Goal: Task Accomplishment & Management: Manage account settings

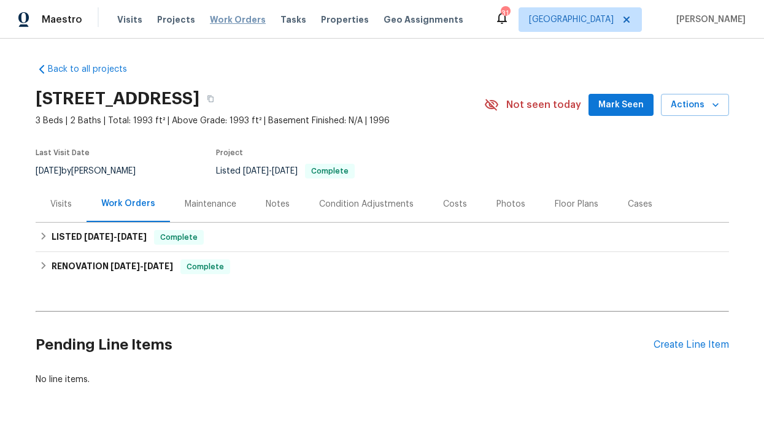
click at [210, 18] on span "Work Orders" at bounding box center [238, 19] width 56 height 12
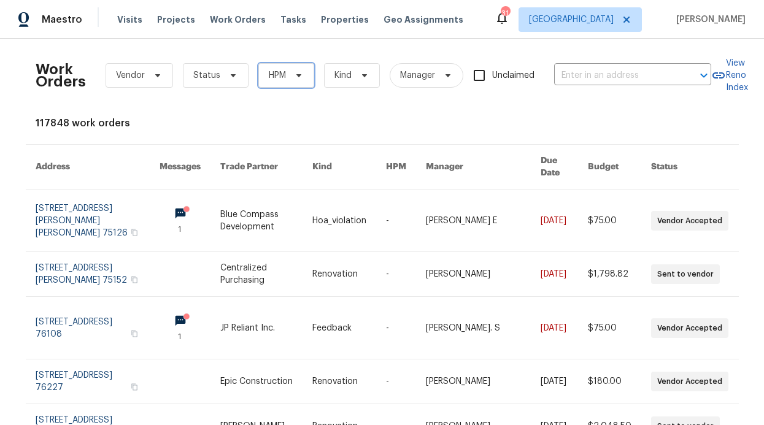
click at [287, 69] on span "HPM" at bounding box center [286, 75] width 56 height 25
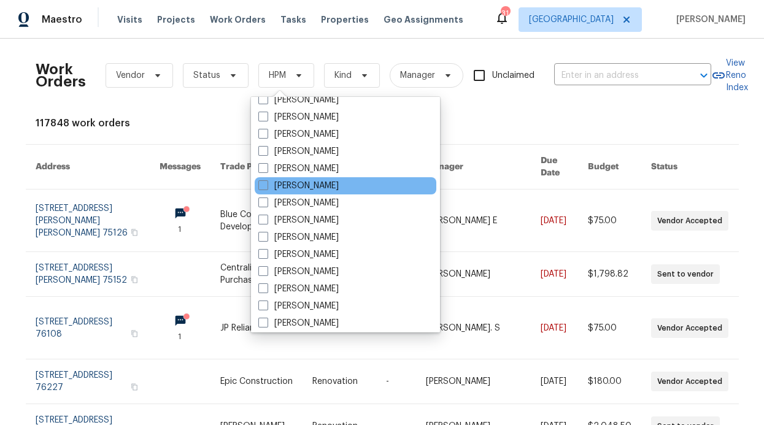
scroll to position [672, 0]
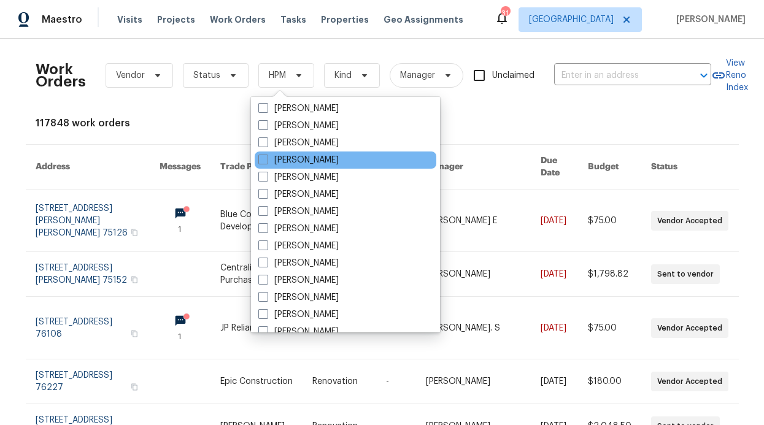
click at [340, 153] on div "[PERSON_NAME]" at bounding box center [346, 159] width 182 height 17
click at [337, 162] on label "[PERSON_NAME]" at bounding box center [298, 160] width 80 height 12
click at [266, 162] on input "[PERSON_NAME]" at bounding box center [262, 158] width 8 height 8
checkbox input "true"
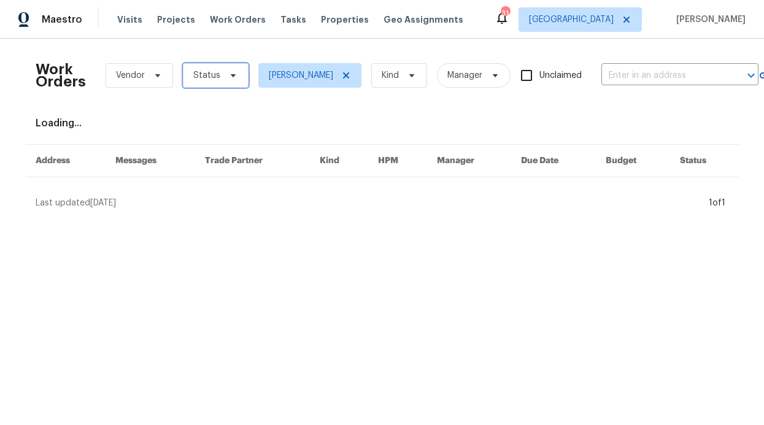
click at [227, 82] on span "Status" at bounding box center [216, 75] width 66 height 25
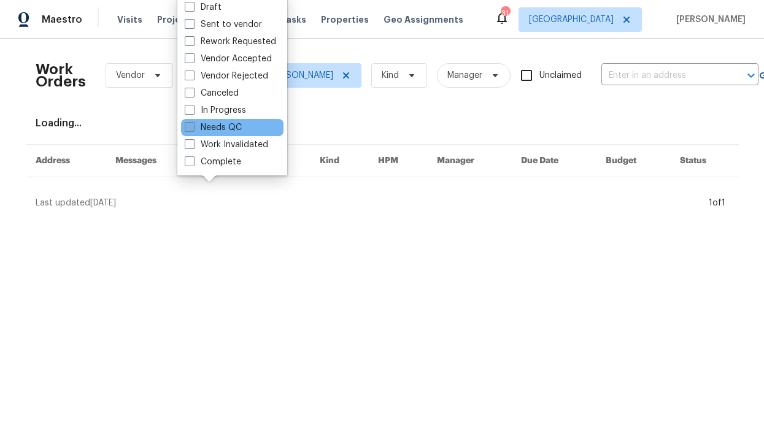
click at [232, 128] on label "Needs QC" at bounding box center [213, 127] width 57 height 12
click at [193, 128] on input "Needs QC" at bounding box center [189, 125] width 8 height 8
checkbox input "true"
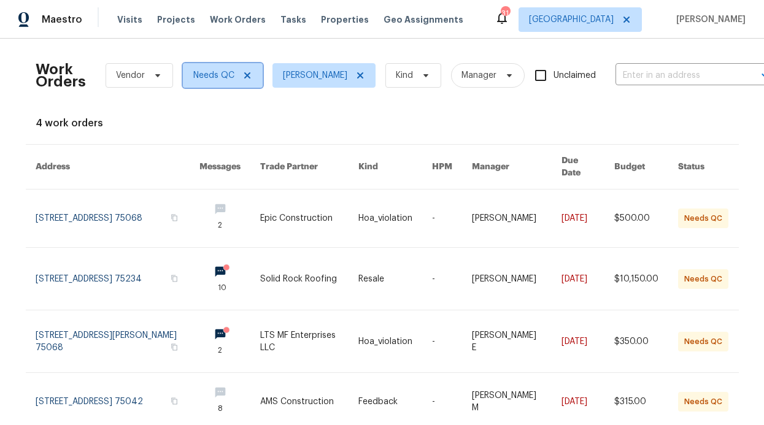
click at [244, 77] on icon at bounding box center [247, 76] width 10 height 10
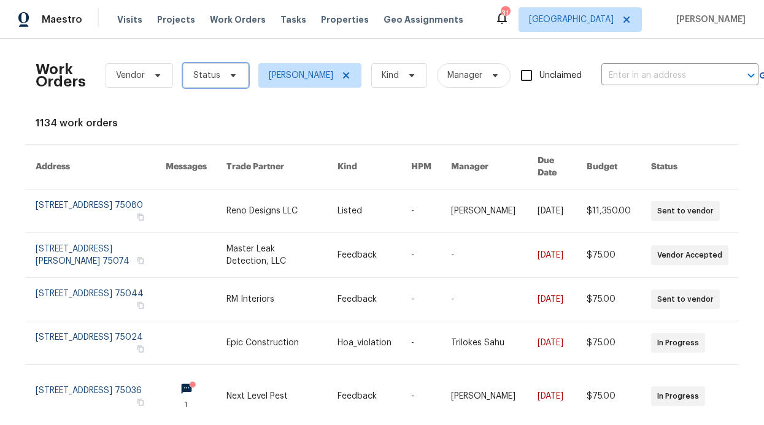
click at [230, 79] on icon at bounding box center [233, 76] width 10 height 10
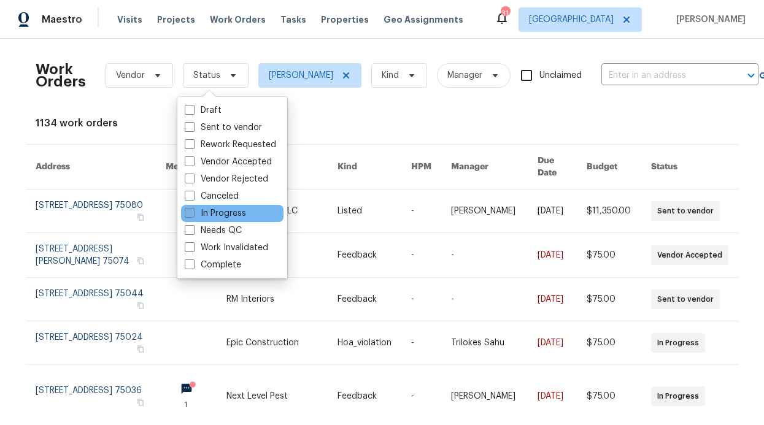
click at [230, 213] on label "In Progress" at bounding box center [215, 213] width 61 height 12
click at [193, 213] on input "In Progress" at bounding box center [189, 211] width 8 height 8
checkbox input "true"
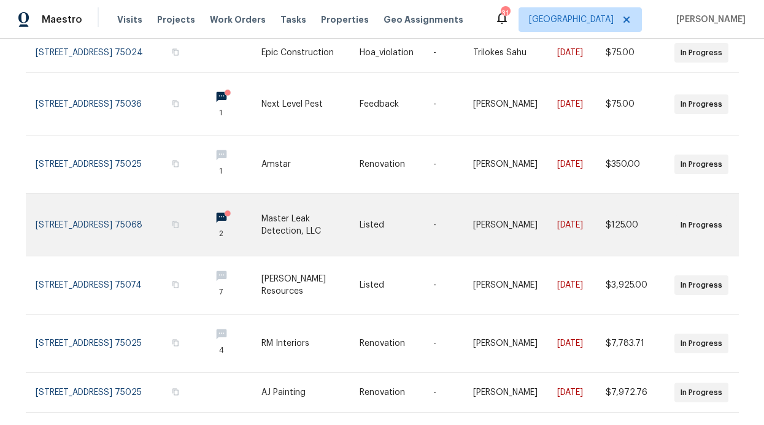
scroll to position [160, 0]
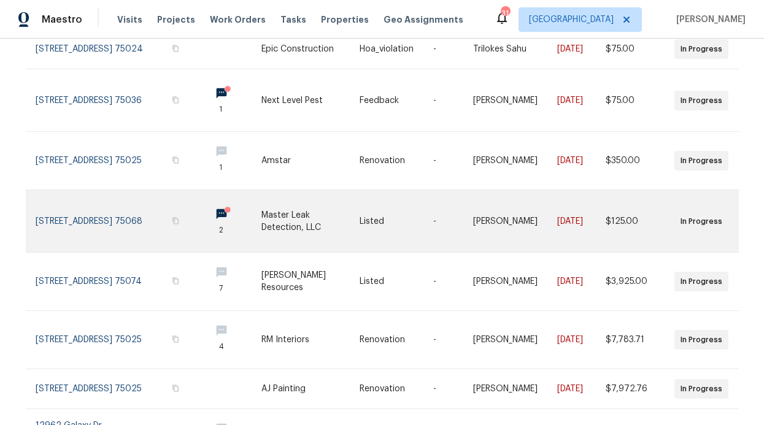
click at [201, 202] on link at bounding box center [231, 221] width 61 height 62
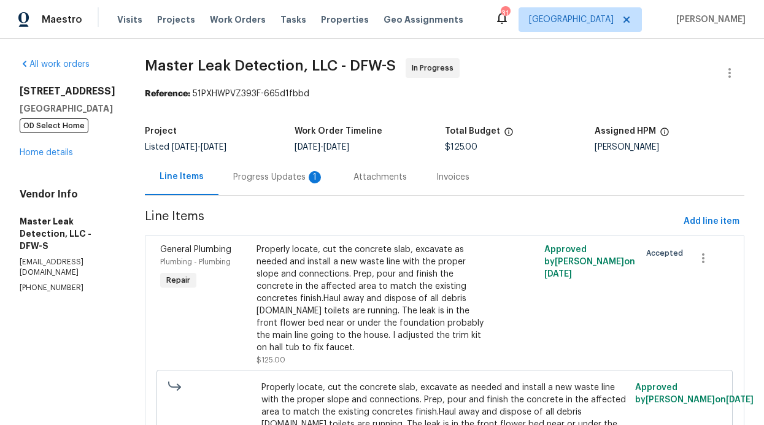
click at [279, 178] on div "Progress Updates 1" at bounding box center [278, 177] width 91 height 12
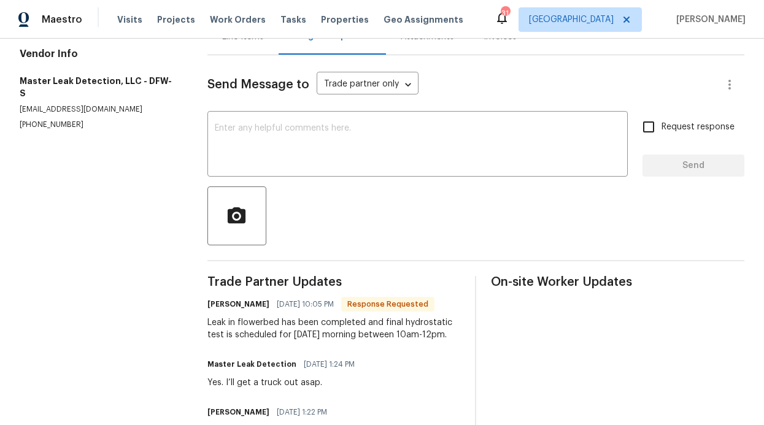
scroll to position [136, 0]
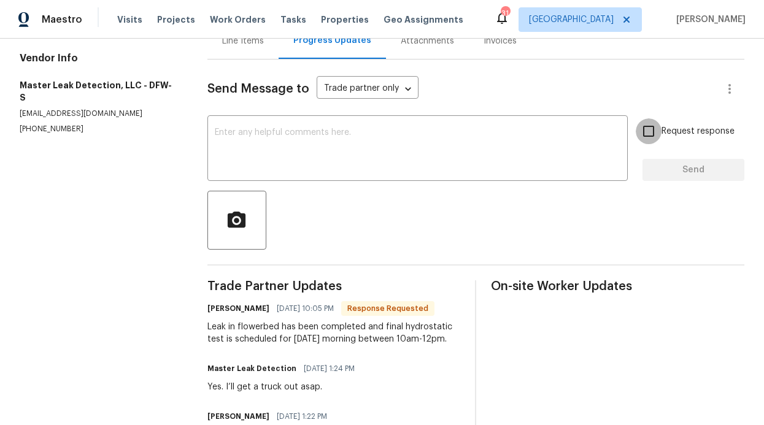
click at [640, 137] on input "Request response" at bounding box center [648, 131] width 26 height 26
checkbox input "true"
click at [488, 160] on textarea at bounding box center [417, 149] width 405 height 43
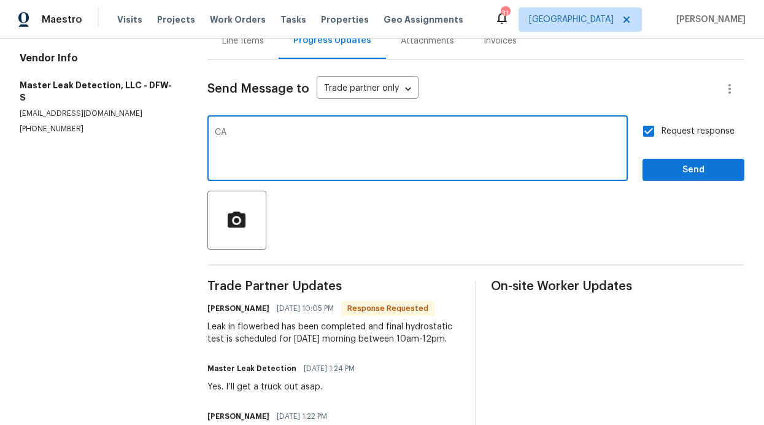
type textarea "C"
type textarea "can I get the documents asap"
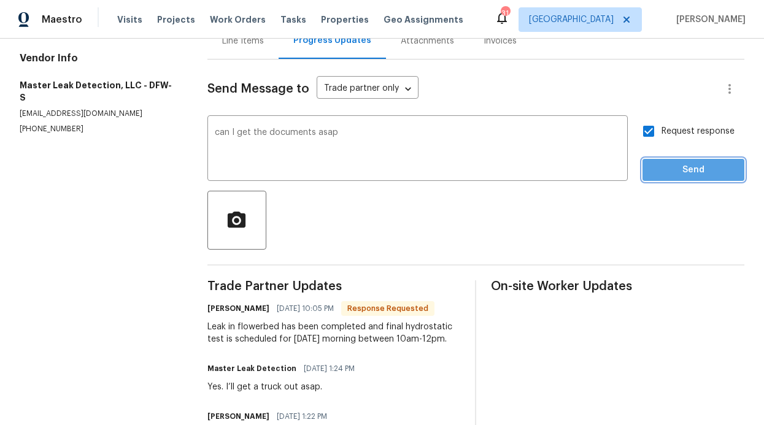
click at [663, 164] on span "Send" at bounding box center [693, 170] width 82 height 15
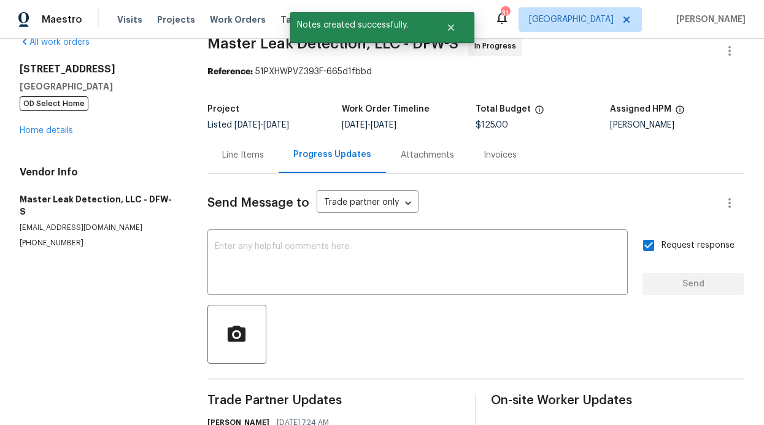
scroll to position [0, 0]
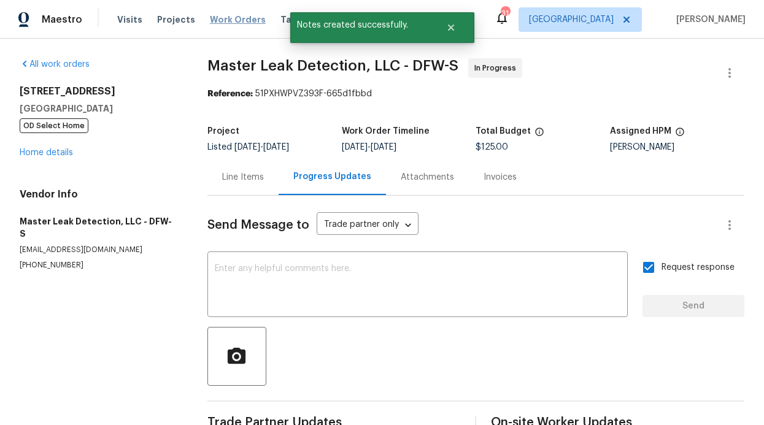
click at [251, 20] on span "Work Orders" at bounding box center [238, 19] width 56 height 12
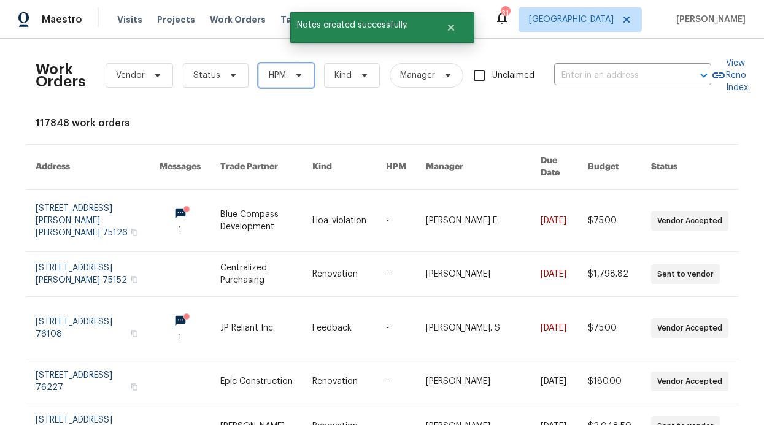
click at [269, 64] on span "HPM" at bounding box center [286, 75] width 56 height 25
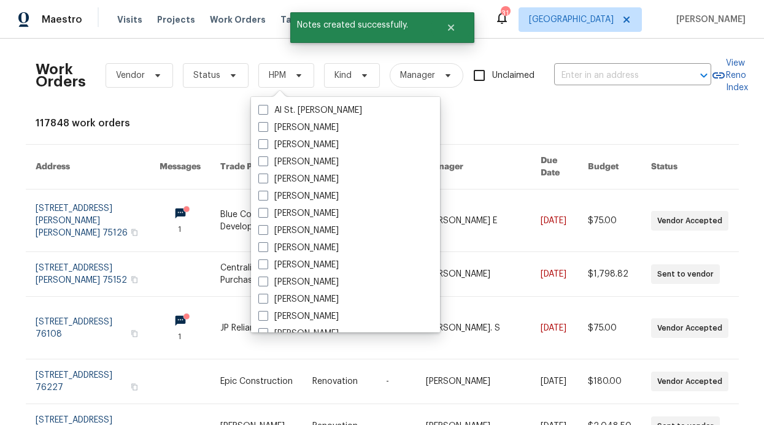
scroll to position [684, 0]
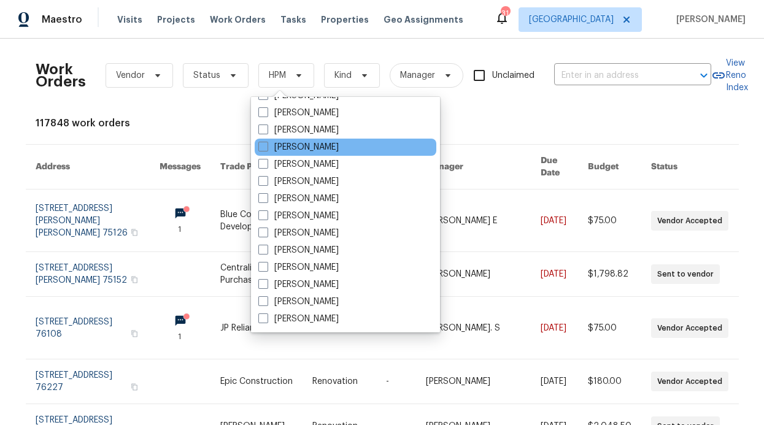
click at [322, 155] on div "[PERSON_NAME]" at bounding box center [346, 147] width 182 height 17
click at [326, 26] on div "Visits Projects Work Orders Tasks Properties Geo Assignments" at bounding box center [297, 19] width 361 height 25
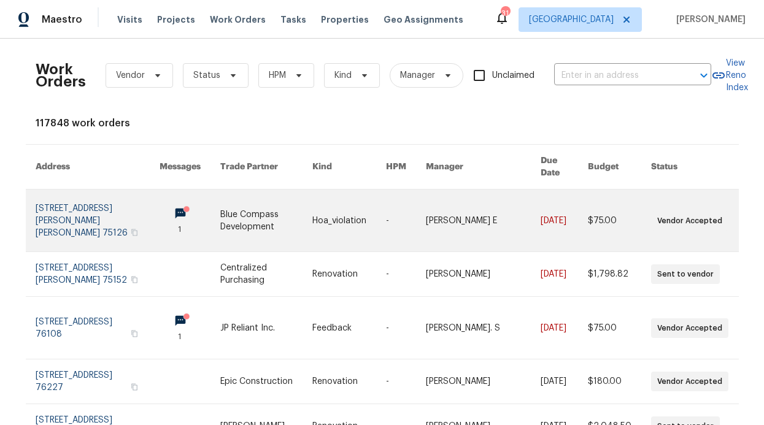
scroll to position [2, 0]
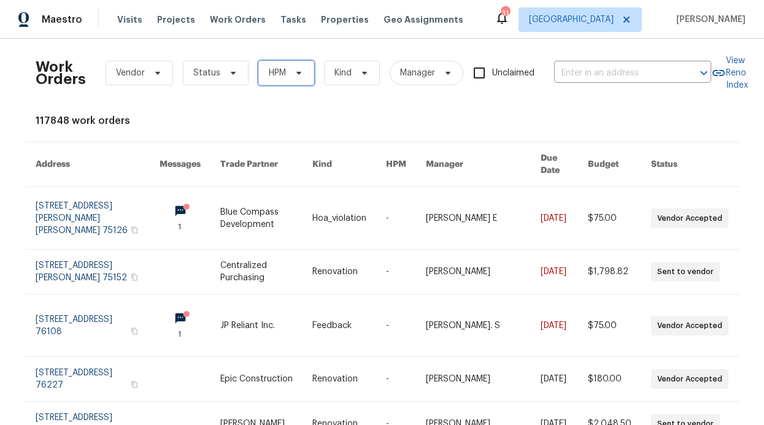
drag, startPoint x: 268, startPoint y: 72, endPoint x: 271, endPoint y: 82, distance: 10.3
click at [269, 72] on span "HPM" at bounding box center [277, 73] width 17 height 12
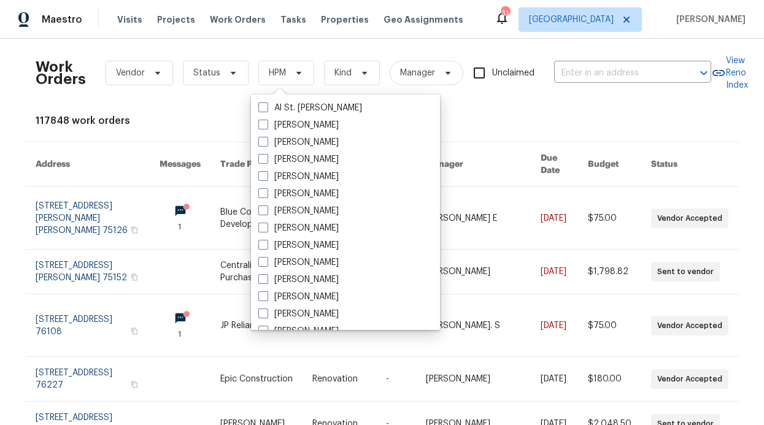
scroll to position [581, 0]
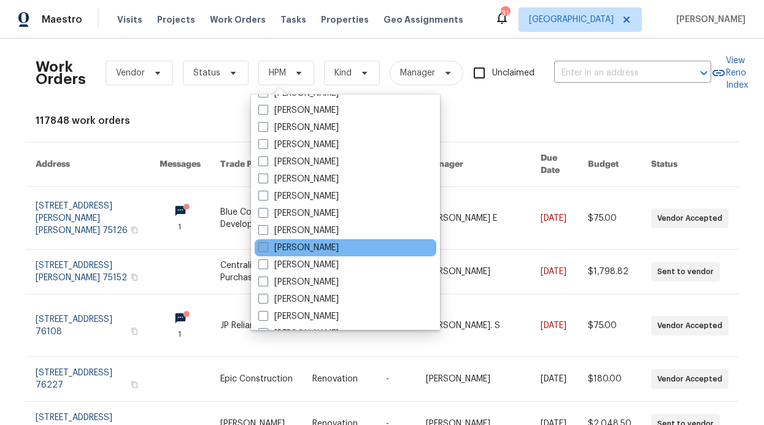
click at [305, 245] on label "[PERSON_NAME]" at bounding box center [298, 248] width 80 height 12
click at [266, 245] on input "[PERSON_NAME]" at bounding box center [262, 246] width 8 height 8
checkbox input "true"
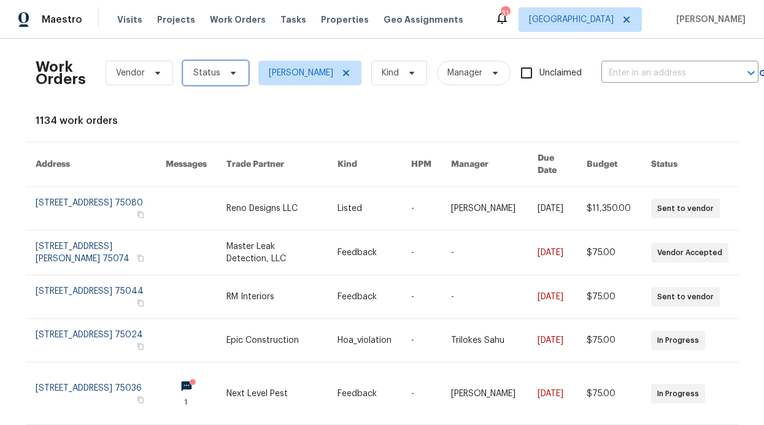
click at [221, 83] on span "Status" at bounding box center [216, 73] width 66 height 25
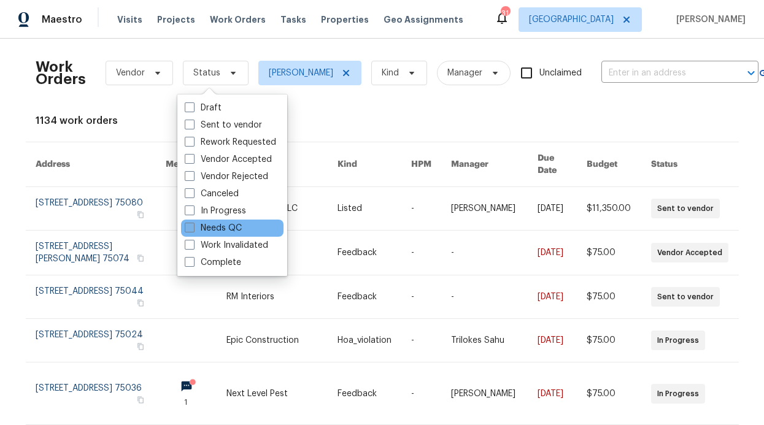
click at [229, 234] on div "Needs QC" at bounding box center [232, 228] width 102 height 17
click at [230, 229] on label "Needs QC" at bounding box center [213, 228] width 57 height 12
click at [193, 229] on input "Needs QC" at bounding box center [189, 226] width 8 height 8
checkbox input "true"
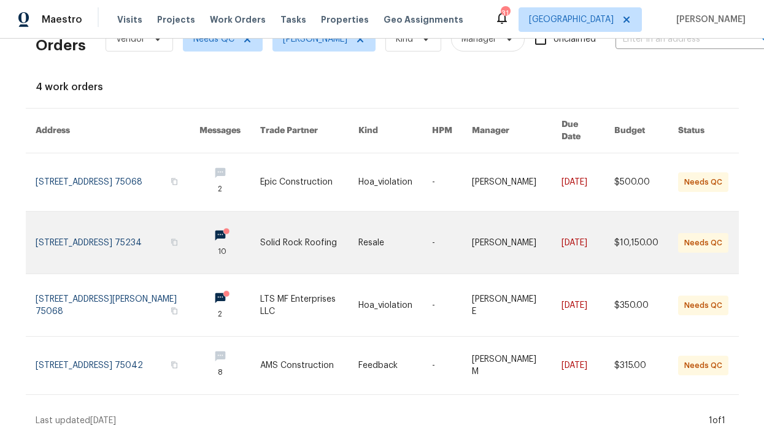
scroll to position [34, 0]
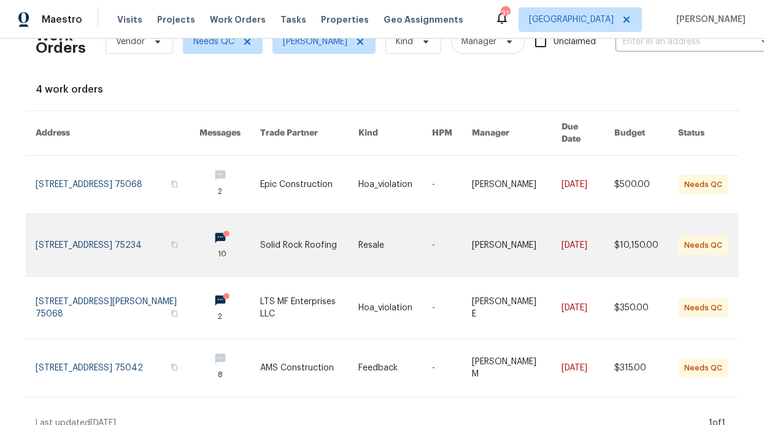
click at [223, 231] on circle at bounding box center [226, 234] width 6 height 6
click at [212, 226] on link at bounding box center [229, 245] width 61 height 62
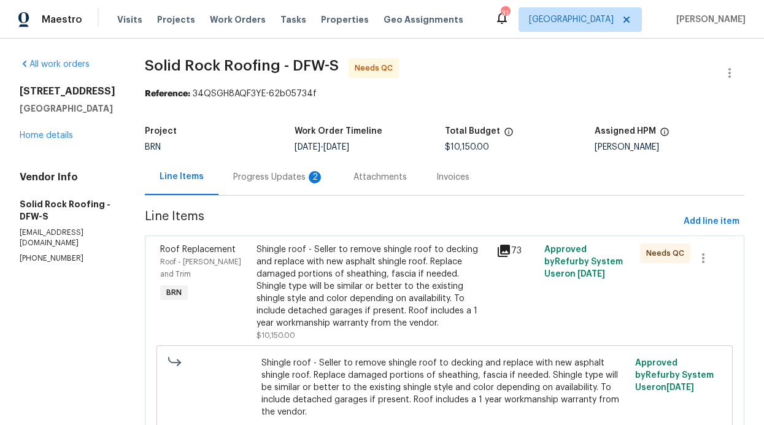
click at [284, 178] on div "Progress Updates 2" at bounding box center [278, 177] width 91 height 12
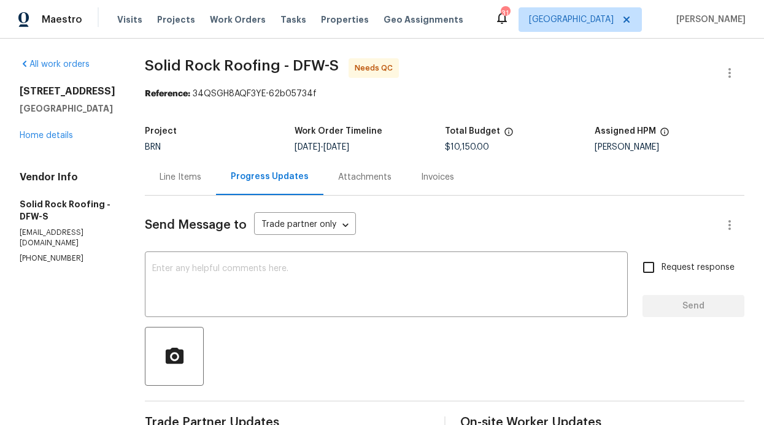
scroll to position [2, 0]
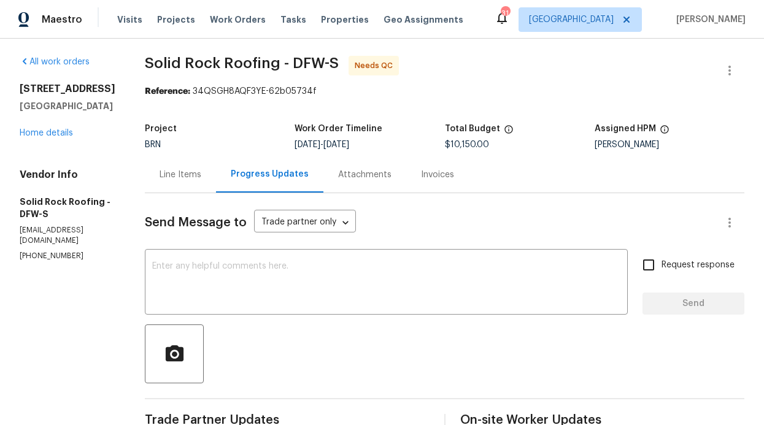
click at [345, 177] on div "Attachments" at bounding box center [364, 175] width 53 height 12
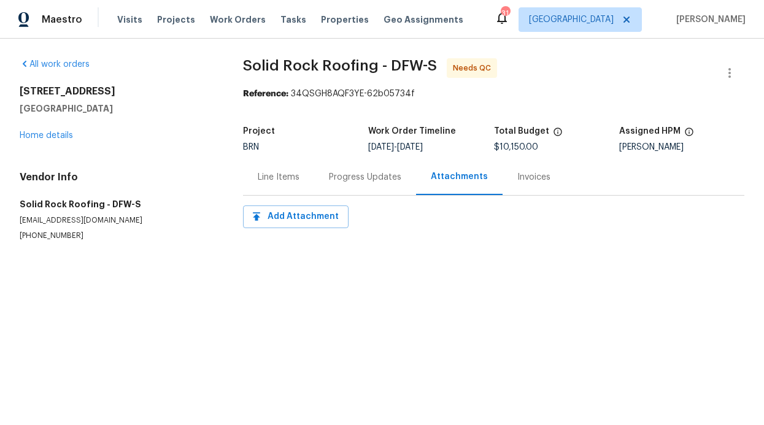
click at [351, 185] on div "Progress Updates" at bounding box center [365, 177] width 102 height 36
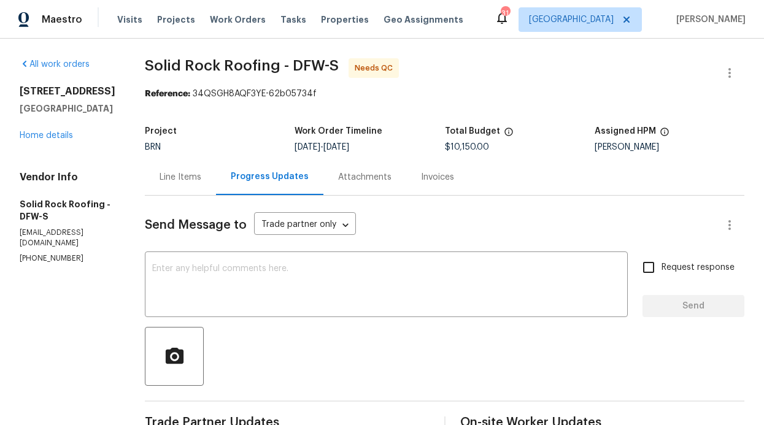
click at [178, 177] on div "Line Items" at bounding box center [180, 177] width 42 height 12
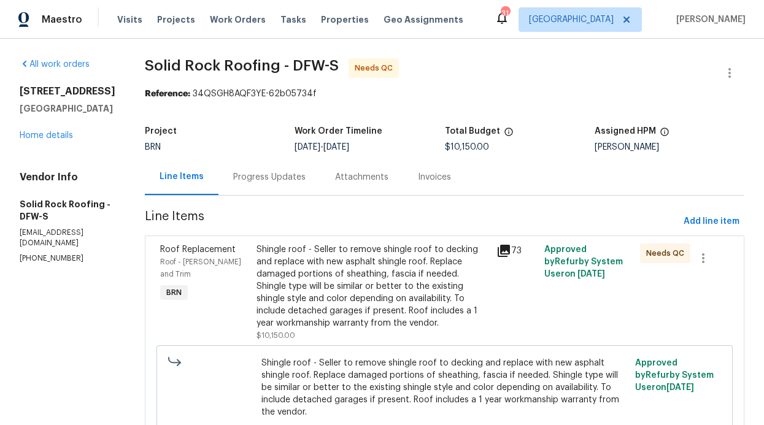
scroll to position [2, 0]
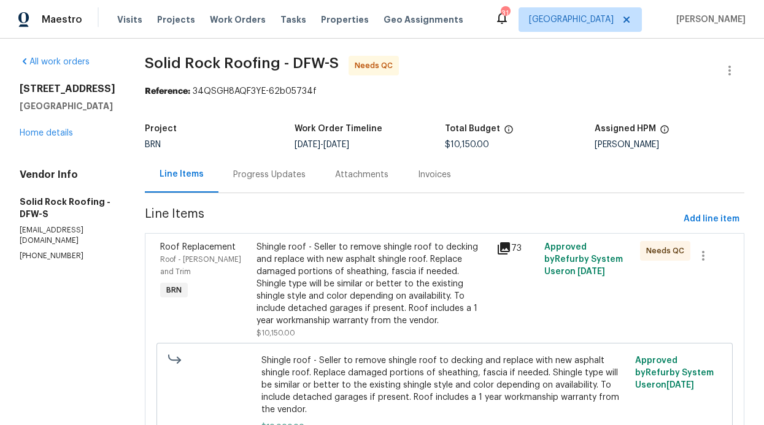
click at [308, 251] on div "Shingle roof - Seller to remove shingle roof to decking and replace with new as…" at bounding box center [372, 284] width 232 height 86
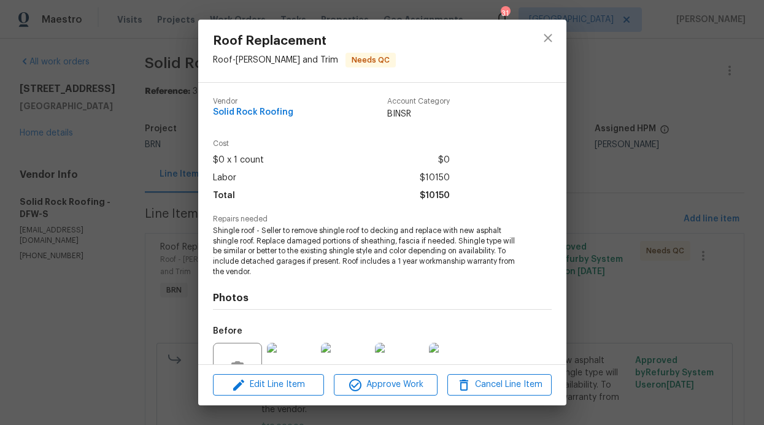
scroll to position [90, 0]
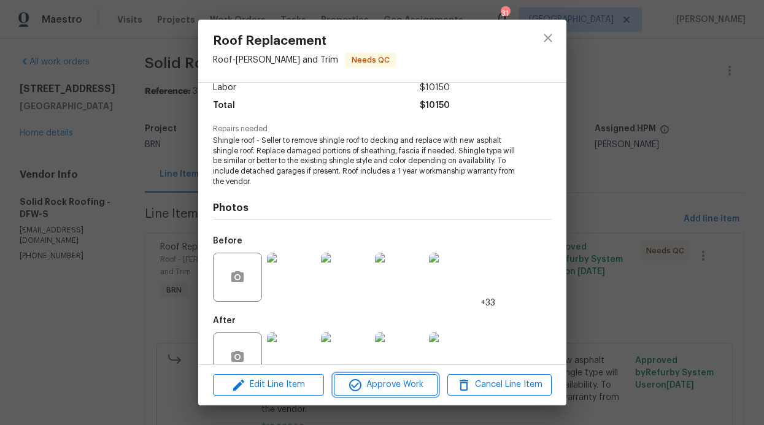
click at [387, 386] on span "Approve Work" at bounding box center [385, 384] width 96 height 15
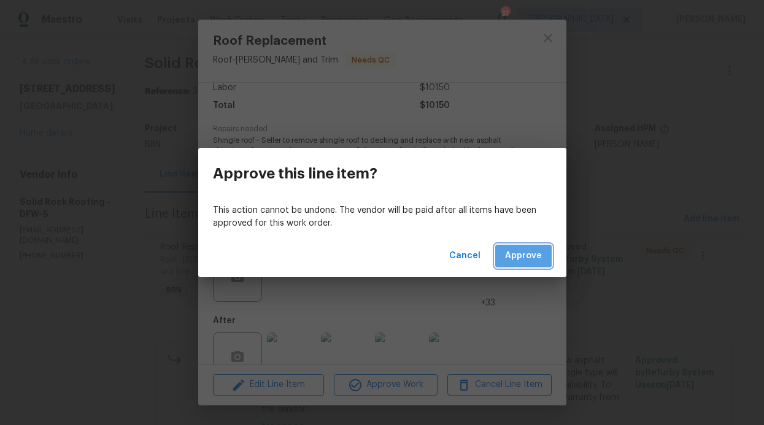
click at [533, 259] on span "Approve" at bounding box center [523, 255] width 37 height 15
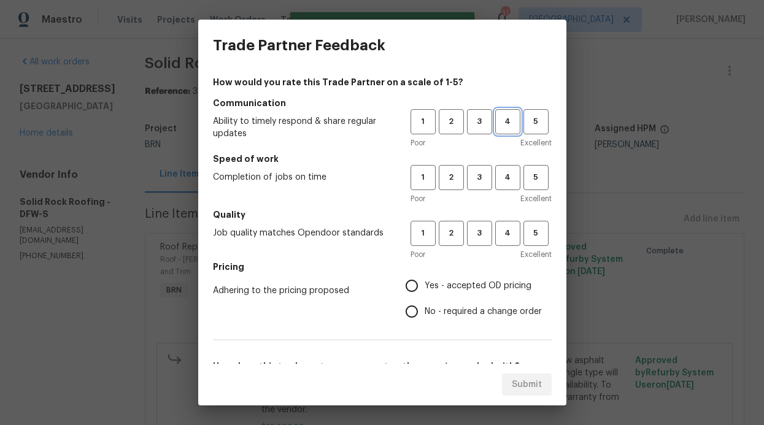
click at [508, 129] on button "4" at bounding box center [507, 121] width 25 height 25
click at [497, 179] on span "4" at bounding box center [507, 178] width 23 height 14
click at [482, 251] on div "Poor Excellent" at bounding box center [480, 254] width 141 height 12
click at [497, 242] on button "4" at bounding box center [507, 233] width 25 height 25
click at [427, 294] on label "Yes - accepted OD pricing" at bounding box center [470, 286] width 143 height 26
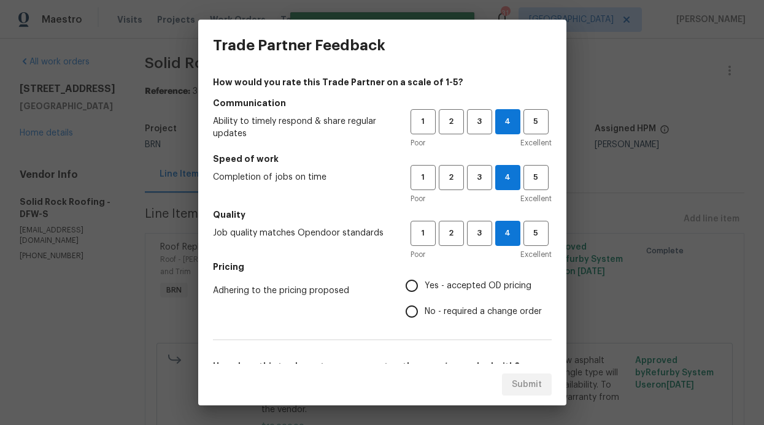
click at [424, 294] on input "Yes - accepted OD pricing" at bounding box center [412, 286] width 26 height 26
radio input "true"
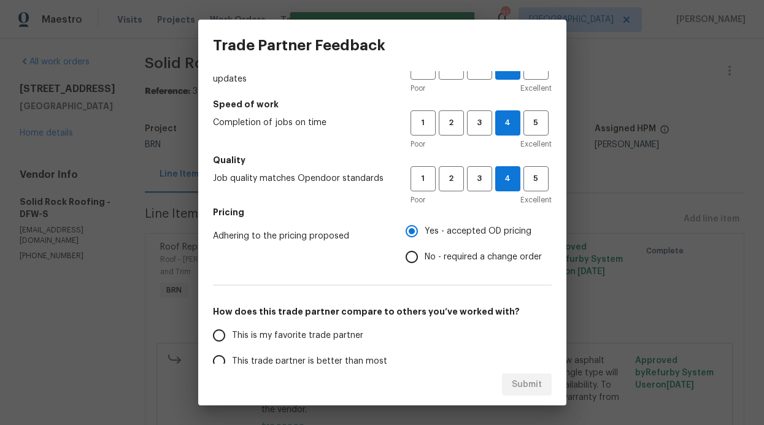
scroll to position [88, 0]
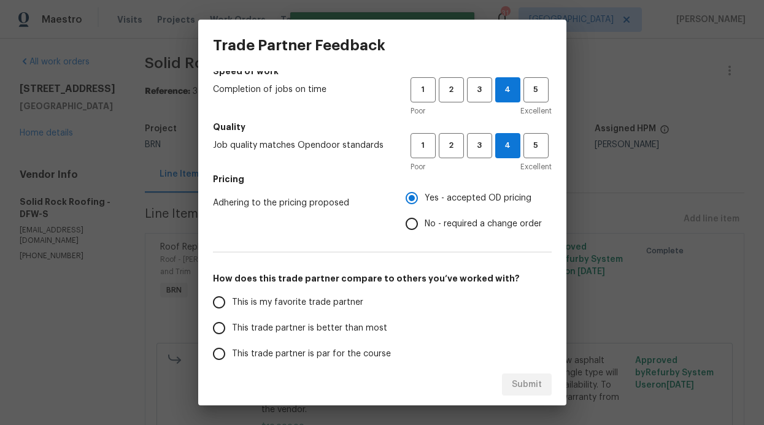
click at [291, 340] on label "This trade partner is better than most" at bounding box center [303, 328] width 194 height 26
click at [232, 340] on input "This trade partner is better than most" at bounding box center [219, 328] width 26 height 26
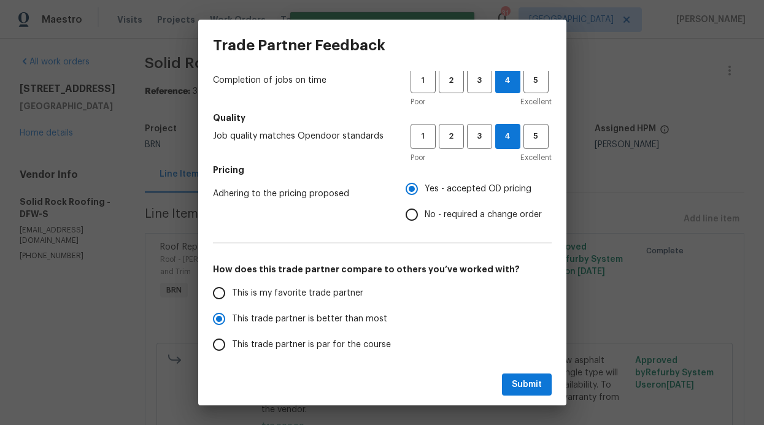
scroll to position [157, 0]
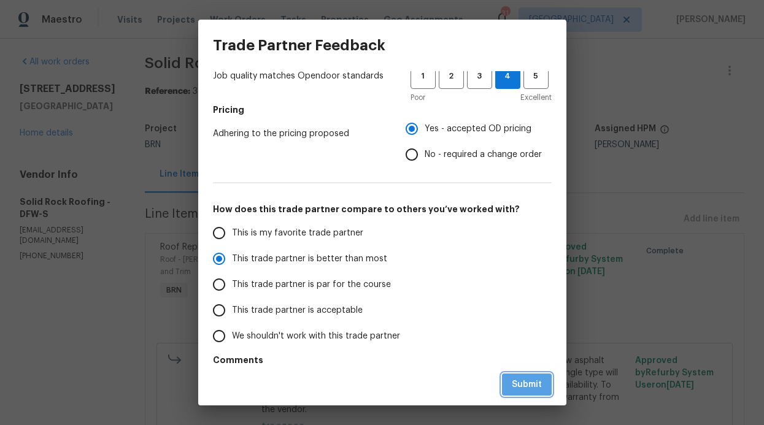
click at [535, 374] on button "Submit" at bounding box center [527, 385] width 50 height 23
radio input "true"
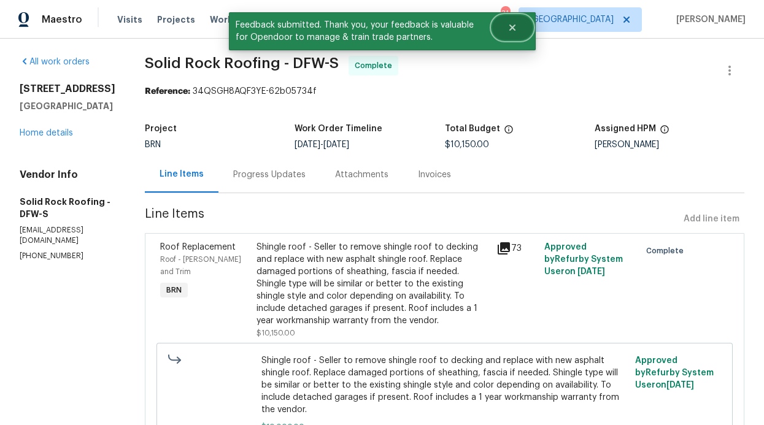
click at [510, 26] on icon "Close" at bounding box center [511, 28] width 6 height 6
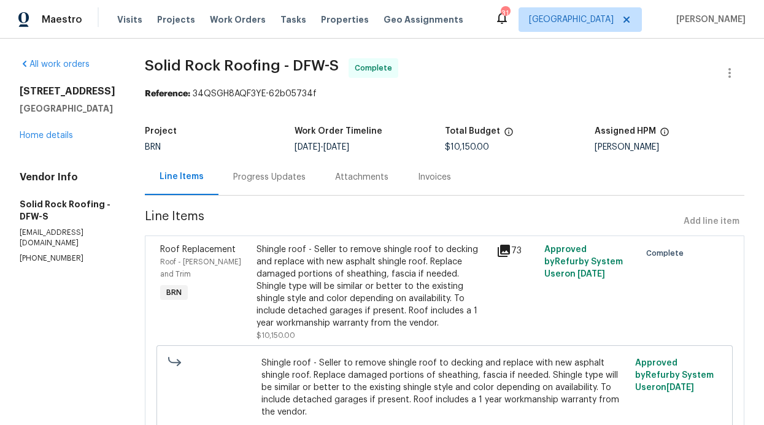
scroll to position [0, 0]
click at [336, 15] on span "Properties" at bounding box center [345, 19] width 48 height 12
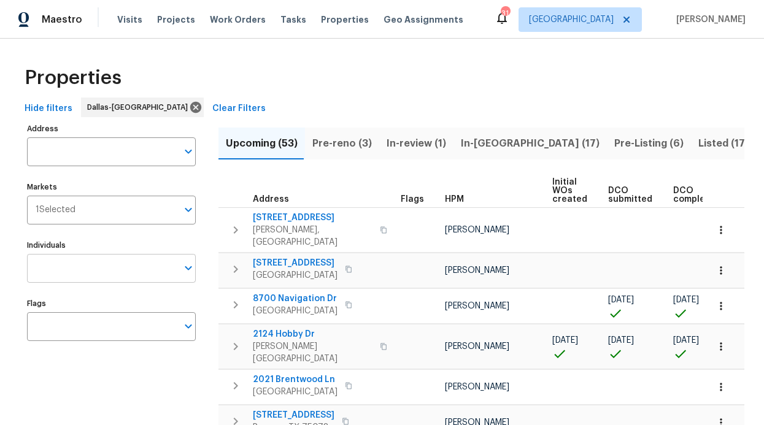
click at [85, 269] on input "Individuals" at bounding box center [102, 268] width 150 height 29
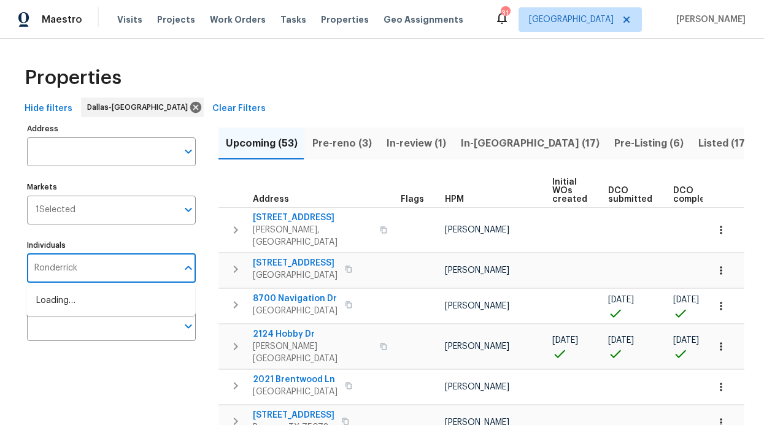
type input "Ronderrick"
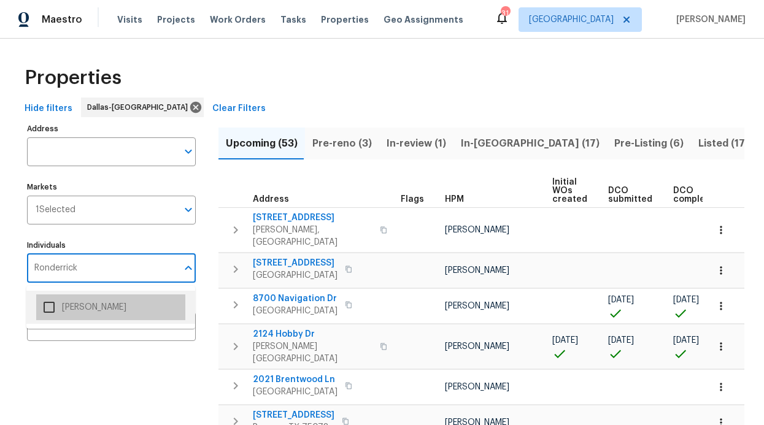
click at [99, 312] on li "[PERSON_NAME]" at bounding box center [110, 307] width 149 height 26
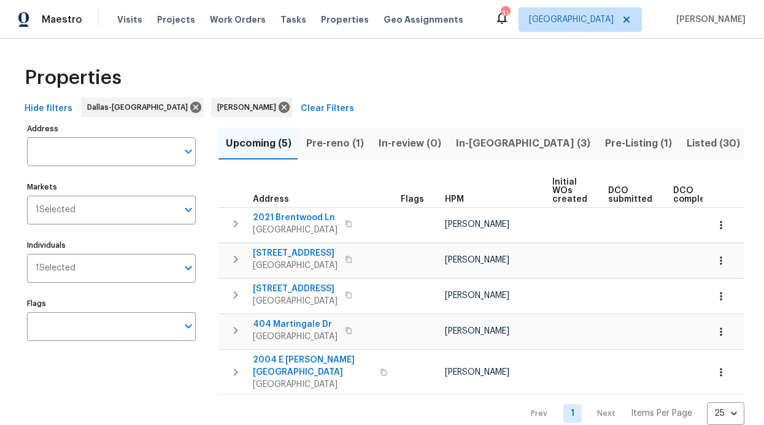
click at [478, 152] on button "In-reno (3)" at bounding box center [522, 144] width 149 height 32
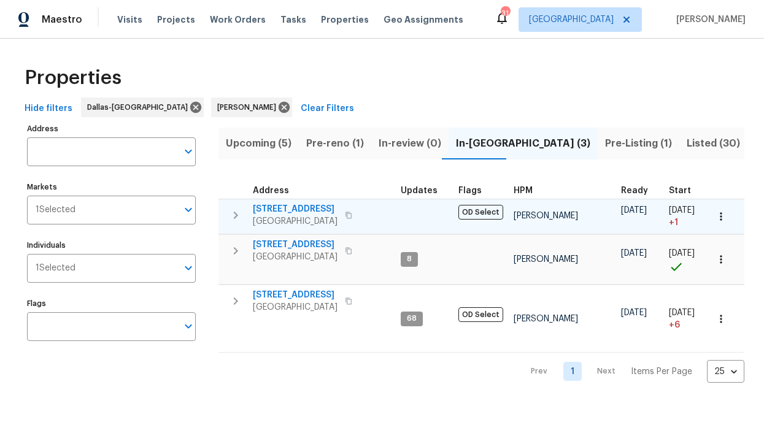
click at [291, 209] on span "2813 E 15th St" at bounding box center [295, 209] width 85 height 12
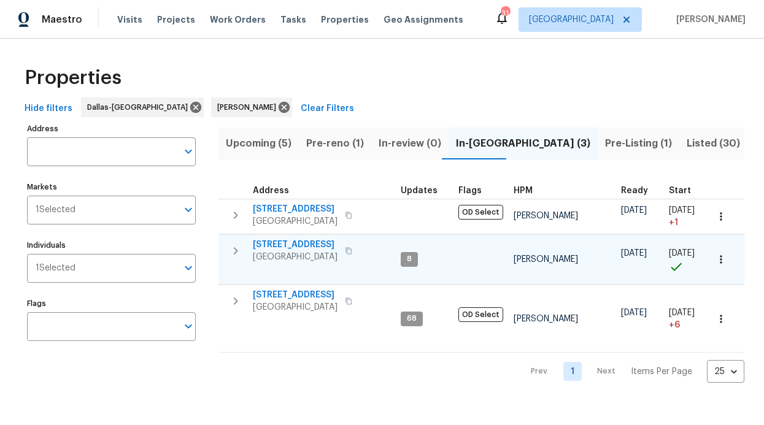
click at [269, 246] on span "2508 Royal Troon Dr" at bounding box center [295, 245] width 85 height 12
click at [216, 12] on div "Visits Projects Work Orders Tasks Properties Geo Assignments" at bounding box center [297, 19] width 361 height 25
click at [219, 16] on span "Work Orders" at bounding box center [238, 19] width 56 height 12
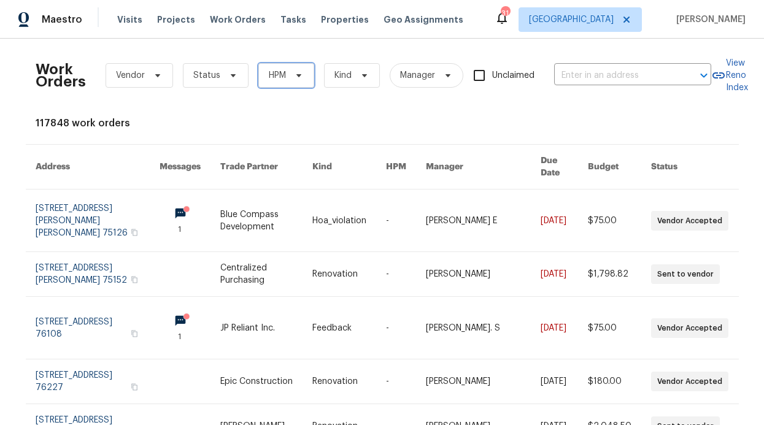
click at [278, 72] on span "HPM" at bounding box center [277, 75] width 17 height 12
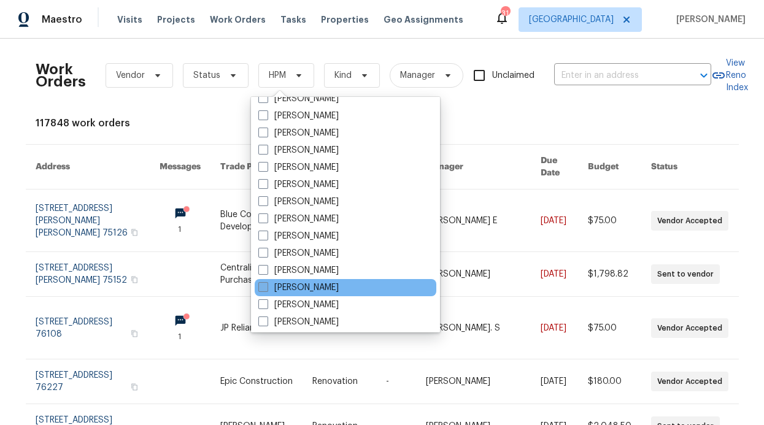
scroll to position [581, 0]
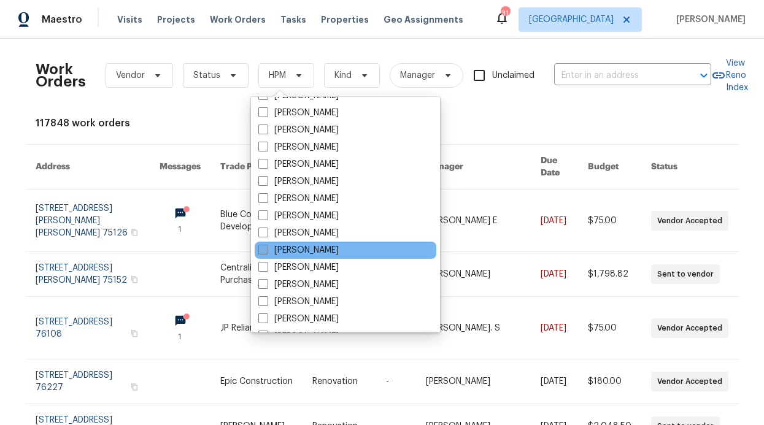
click at [318, 249] on label "[PERSON_NAME]" at bounding box center [298, 250] width 80 height 12
click at [266, 249] on input "[PERSON_NAME]" at bounding box center [262, 248] width 8 height 8
checkbox input "true"
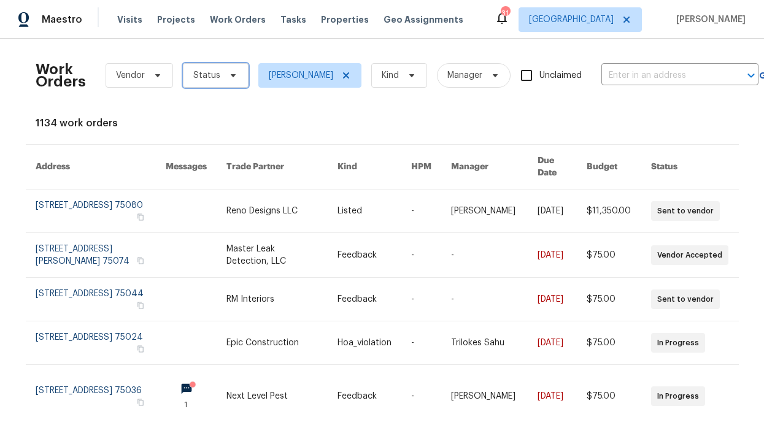
click at [206, 72] on span "Status" at bounding box center [206, 75] width 27 height 12
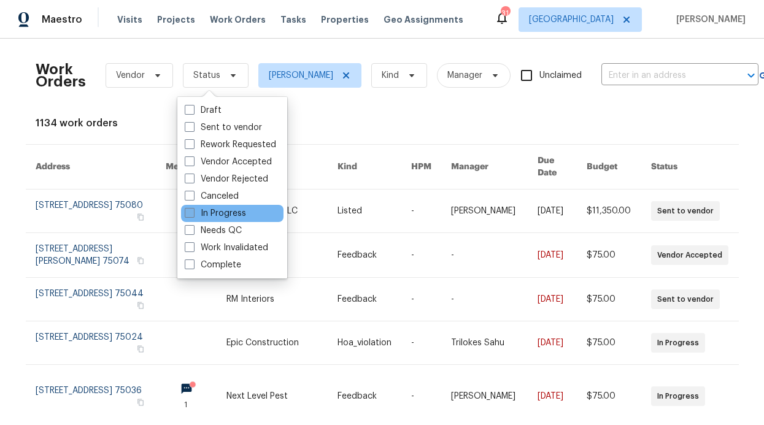
click at [223, 218] on label "In Progress" at bounding box center [215, 213] width 61 height 12
click at [193, 215] on input "In Progress" at bounding box center [189, 211] width 8 height 8
checkbox input "true"
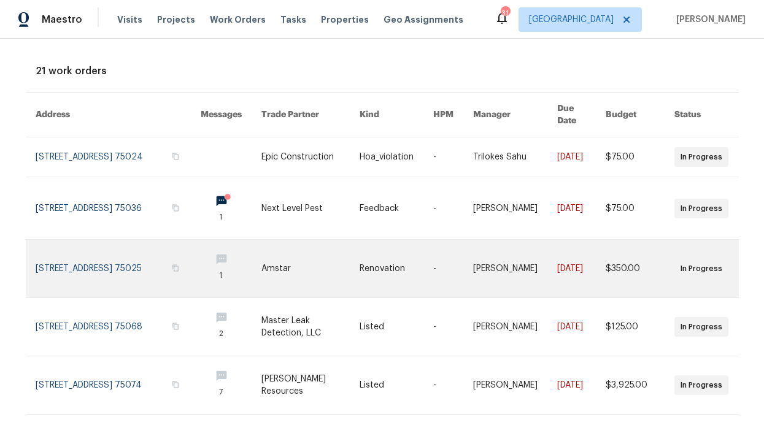
scroll to position [92, 0]
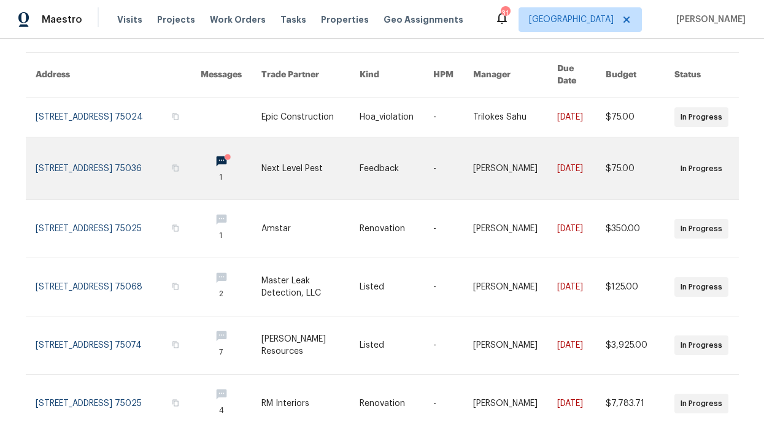
click at [201, 155] on link at bounding box center [231, 168] width 61 height 62
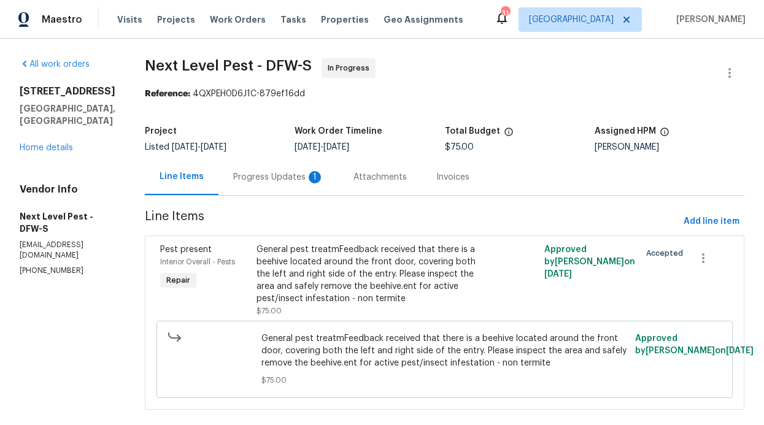
click at [269, 170] on div "Progress Updates 1" at bounding box center [278, 177] width 120 height 36
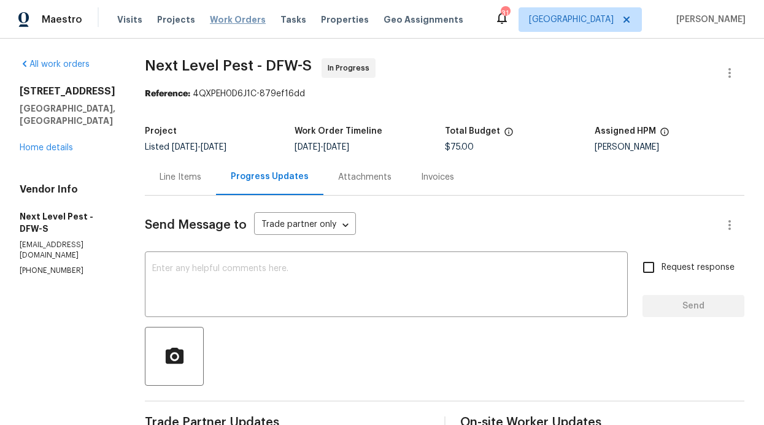
click at [236, 17] on span "Work Orders" at bounding box center [238, 19] width 56 height 12
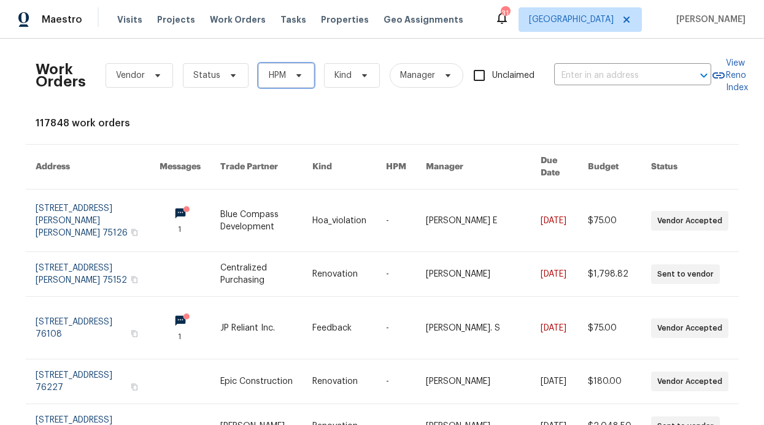
click at [299, 69] on span "HPM" at bounding box center [286, 75] width 56 height 25
click at [153, 111] on div "Work Orders Vendor Status HPM Kind Manager Unclaimed ​ View Reno Index 117848 w…" at bounding box center [382, 376] width 693 height 656
click at [269, 72] on span "HPM" at bounding box center [277, 75] width 17 height 12
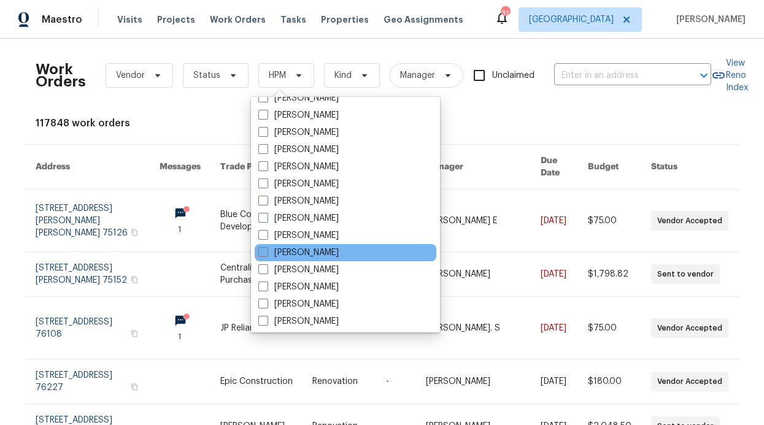
scroll to position [578, 0]
click at [310, 255] on label "[PERSON_NAME]" at bounding box center [298, 253] width 80 height 12
click at [266, 255] on input "[PERSON_NAME]" at bounding box center [262, 251] width 8 height 8
checkbox input "true"
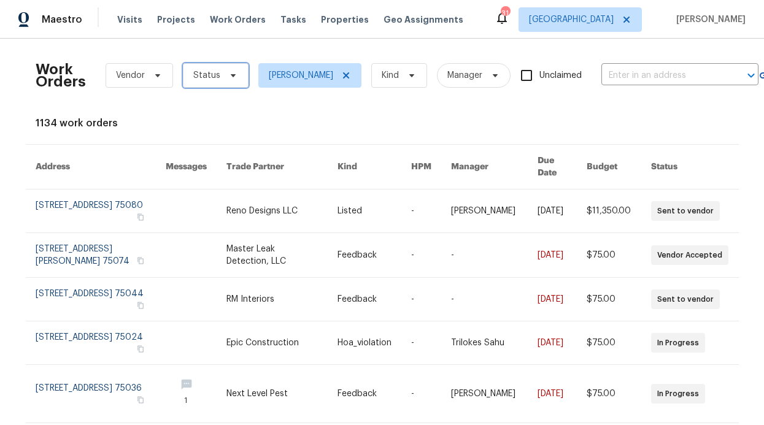
click at [223, 67] on span "Status" at bounding box center [216, 75] width 66 height 25
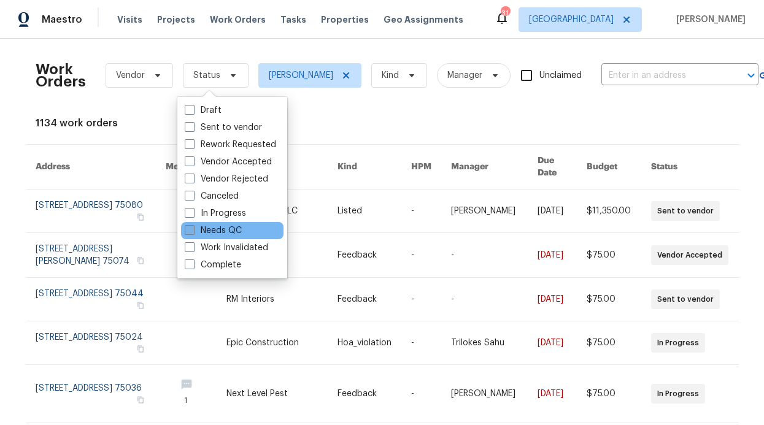
click at [212, 228] on label "Needs QC" at bounding box center [213, 230] width 57 height 12
click at [193, 228] on input "Needs QC" at bounding box center [189, 228] width 8 height 8
checkbox input "true"
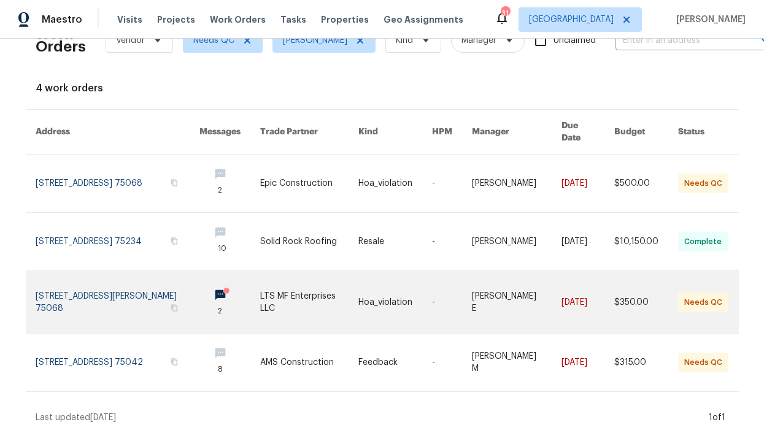
scroll to position [39, 0]
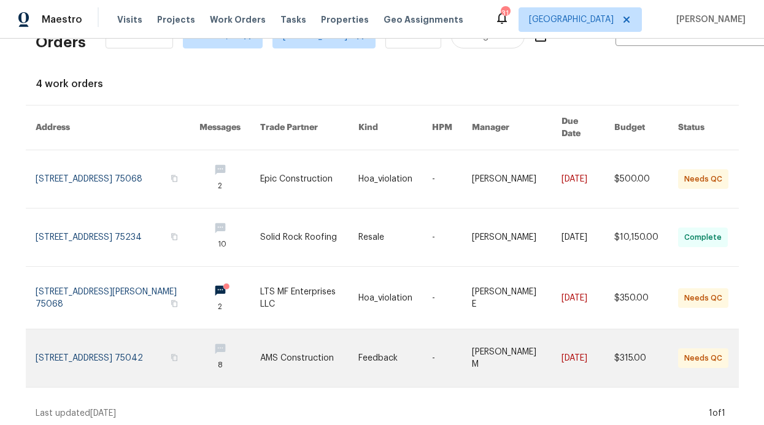
click at [182, 333] on link at bounding box center [118, 358] width 164 height 58
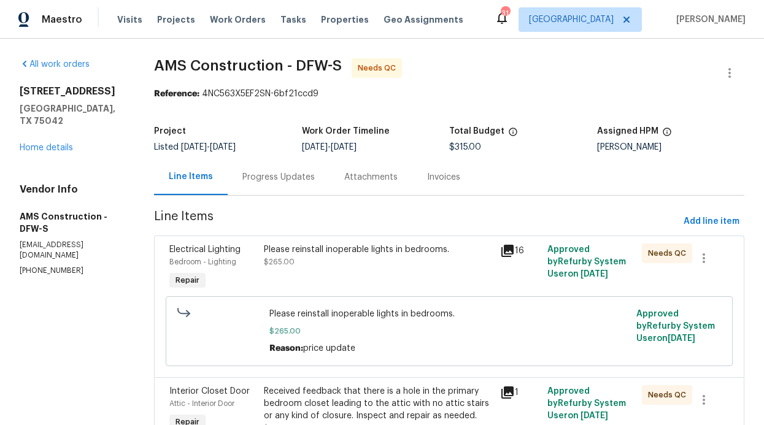
click at [258, 166] on div "Progress Updates" at bounding box center [279, 177] width 102 height 36
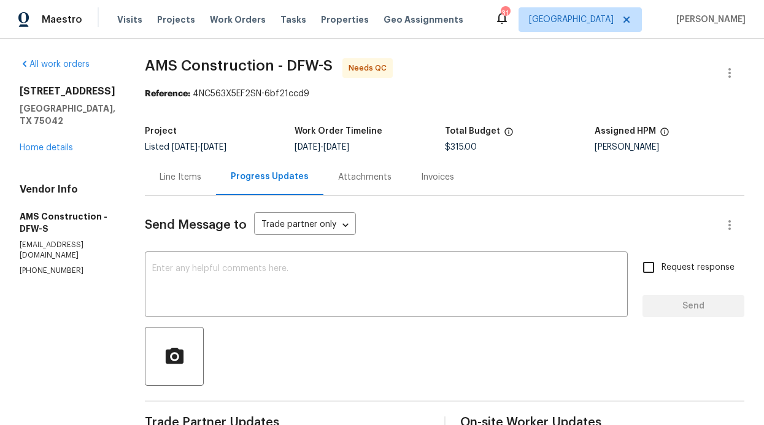
click at [160, 168] on div "Line Items" at bounding box center [180, 177] width 71 height 36
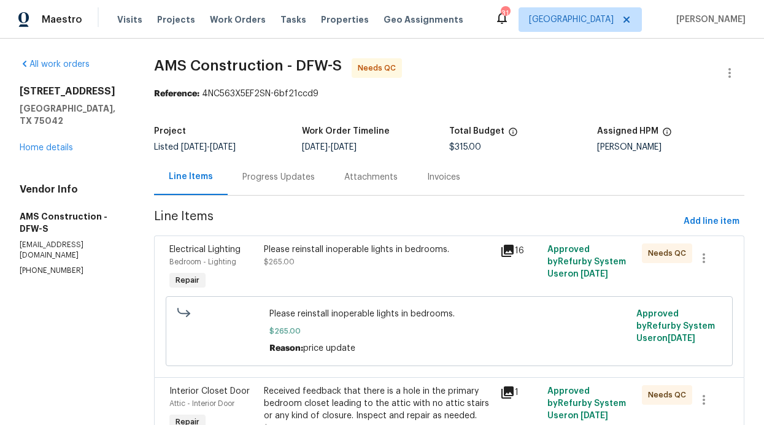
click at [259, 175] on div "Progress Updates" at bounding box center [278, 177] width 72 height 12
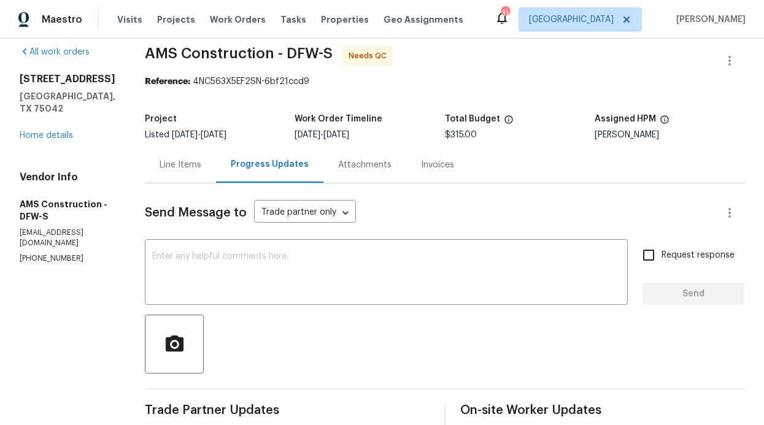
scroll to position [18, 0]
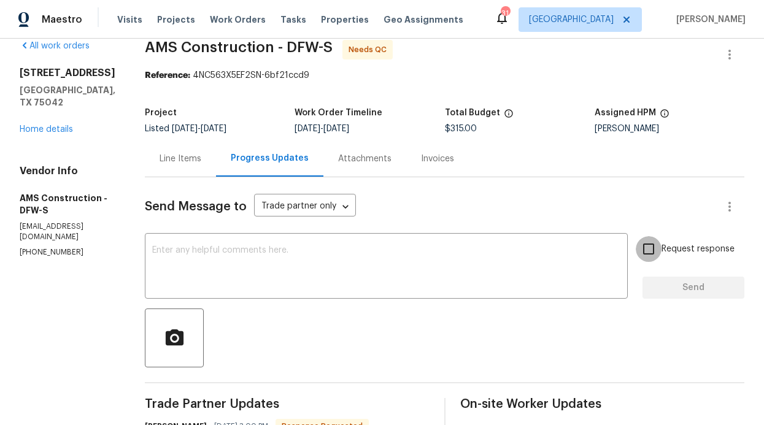
click at [649, 241] on input "Request response" at bounding box center [648, 249] width 26 height 26
checkbox input "true"
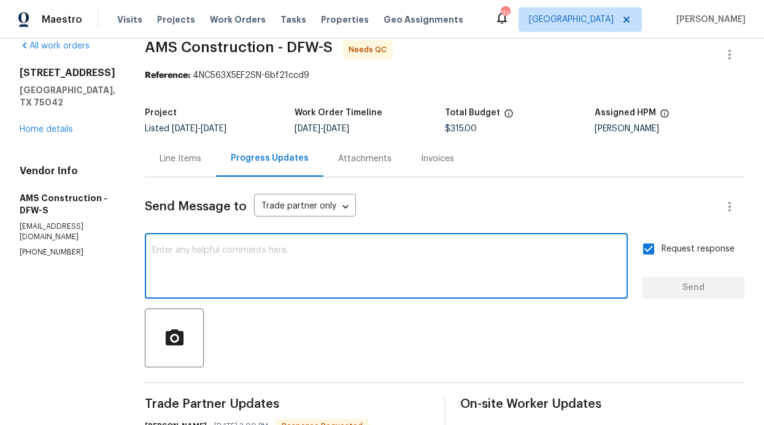
click at [431, 257] on textarea at bounding box center [386, 267] width 468 height 43
type textarea "Is the price in"
click at [173, 17] on span "Projects" at bounding box center [176, 19] width 38 height 12
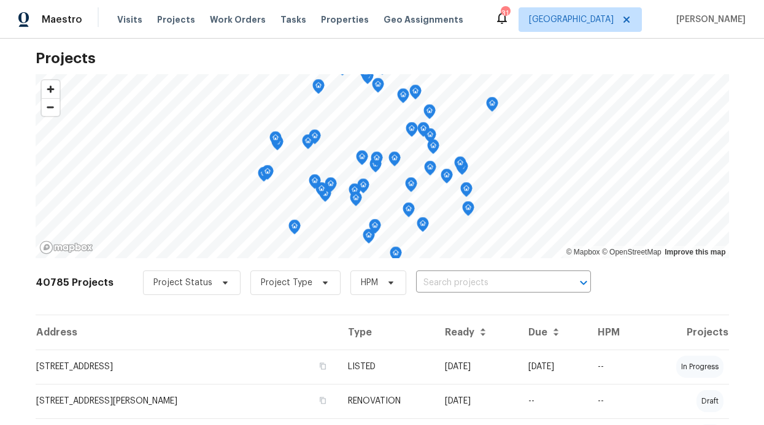
scroll to position [20, 0]
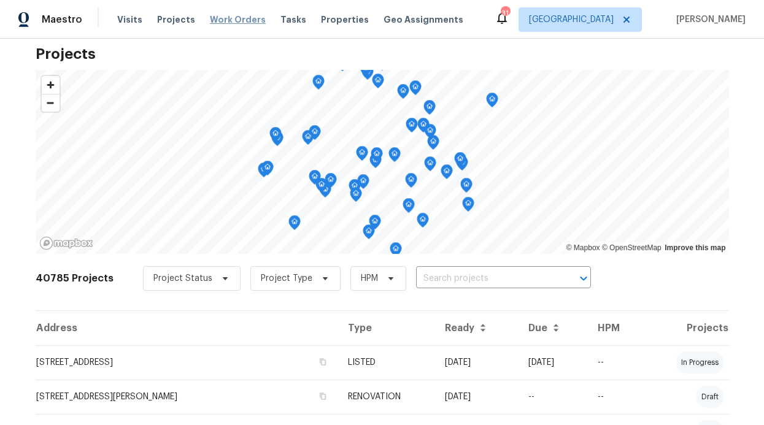
click at [234, 15] on span "Work Orders" at bounding box center [238, 19] width 56 height 12
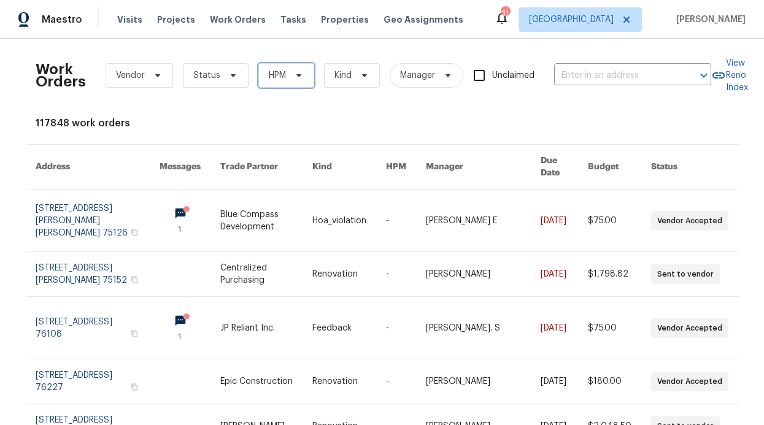
click at [259, 75] on span "HPM" at bounding box center [286, 75] width 56 height 25
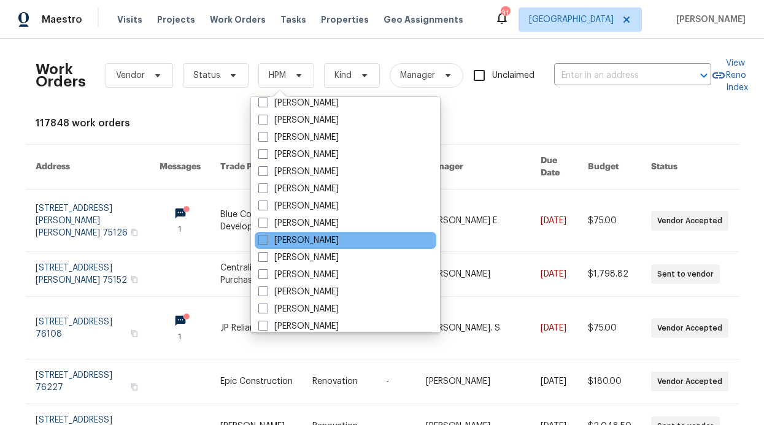
scroll to position [610, 0]
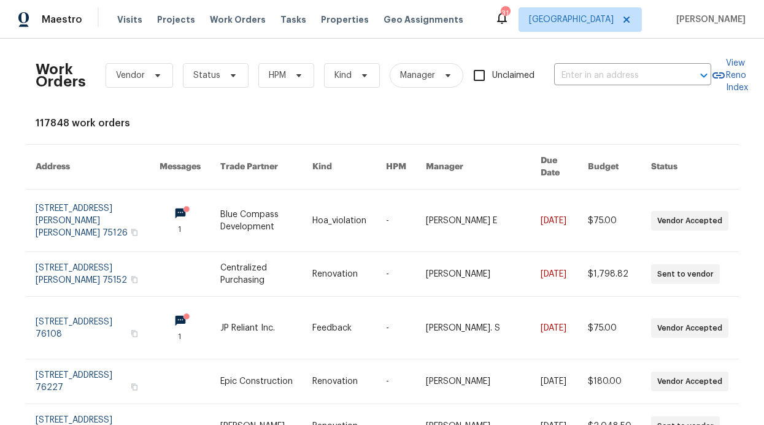
click at [308, 26] on div "Visits Projects Work Orders Tasks Properties Geo Assignments" at bounding box center [297, 19] width 361 height 25
click at [334, 15] on span "Properties" at bounding box center [345, 19] width 48 height 12
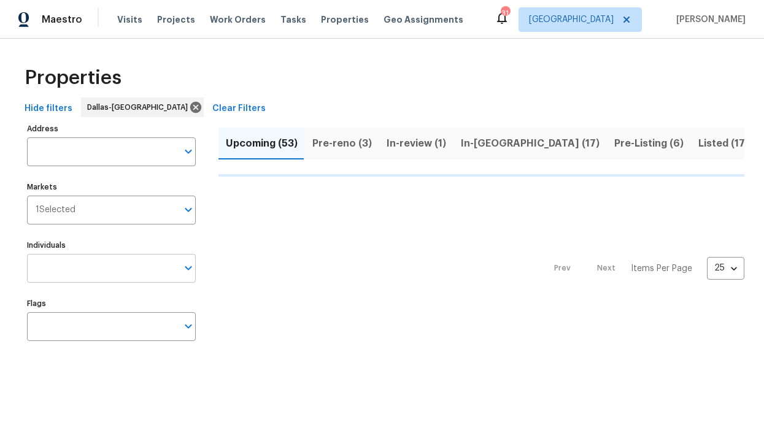
click at [140, 273] on input "Individuals" at bounding box center [102, 268] width 150 height 29
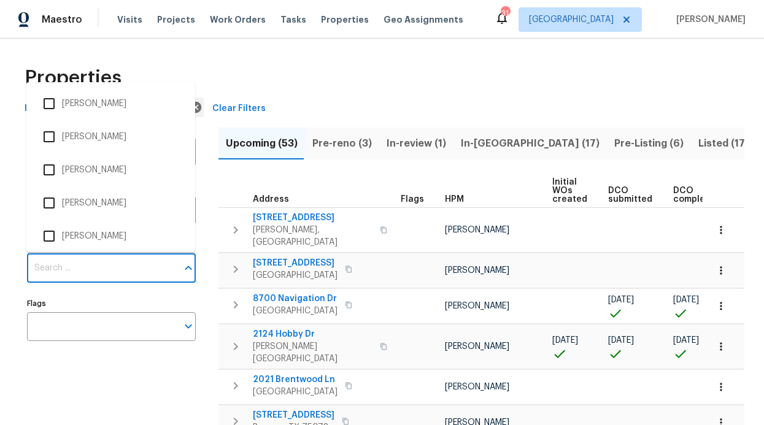
click at [75, 269] on input "Individuals" at bounding box center [102, 268] width 150 height 29
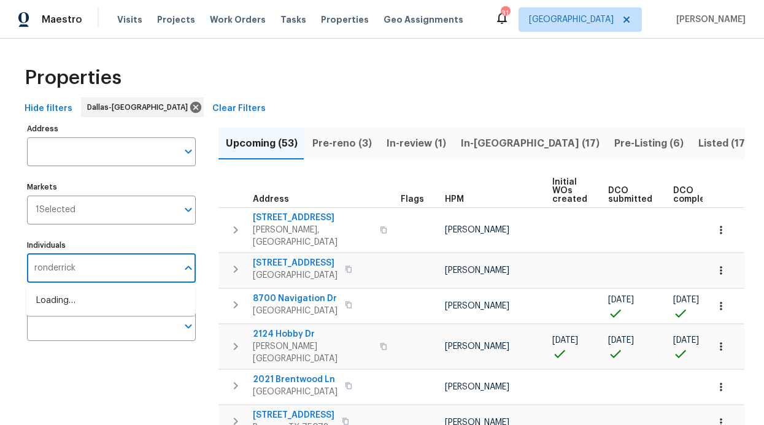
type input "ronderrick"
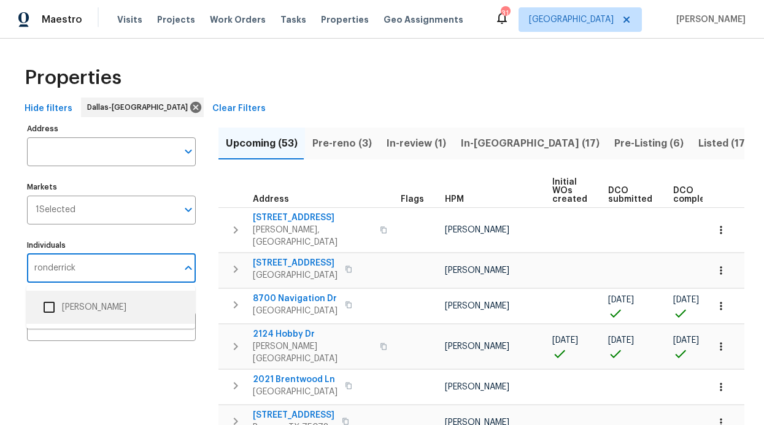
click at [76, 302] on li "[PERSON_NAME]" at bounding box center [110, 307] width 149 height 26
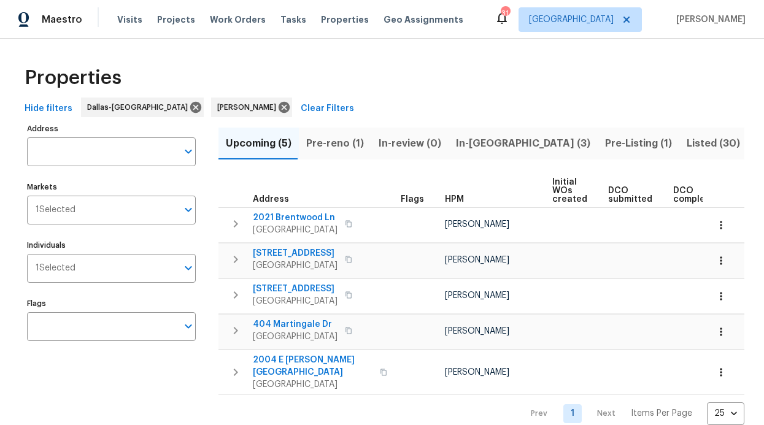
click at [492, 138] on span "In-reno (3)" at bounding box center [523, 143] width 134 height 17
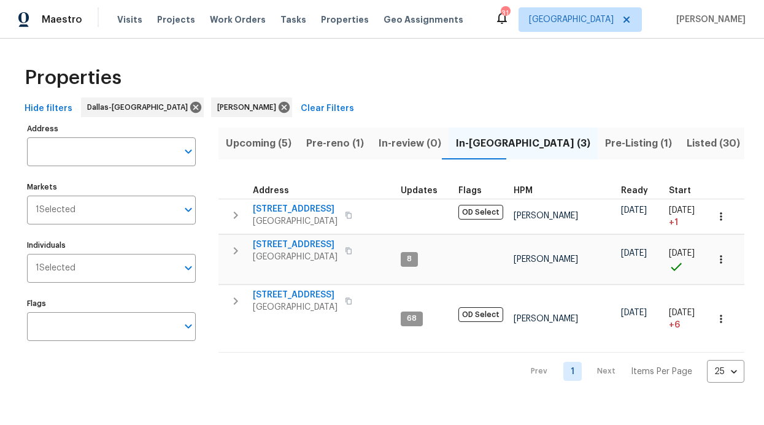
click at [342, 150] on span "Pre-reno (1)" at bounding box center [335, 143] width 58 height 17
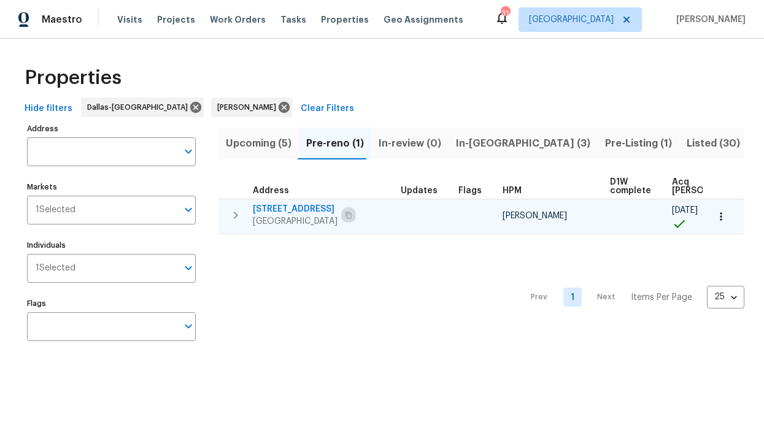
click at [345, 215] on icon "button" at bounding box center [348, 215] width 7 height 7
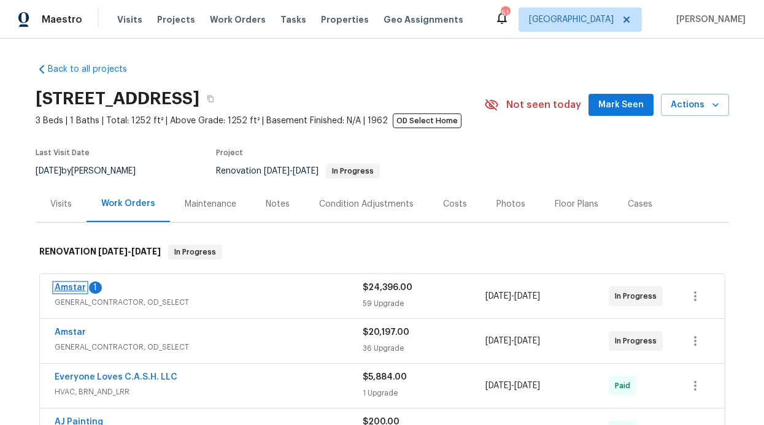
click at [63, 288] on link "Amstar" at bounding box center [70, 287] width 31 height 9
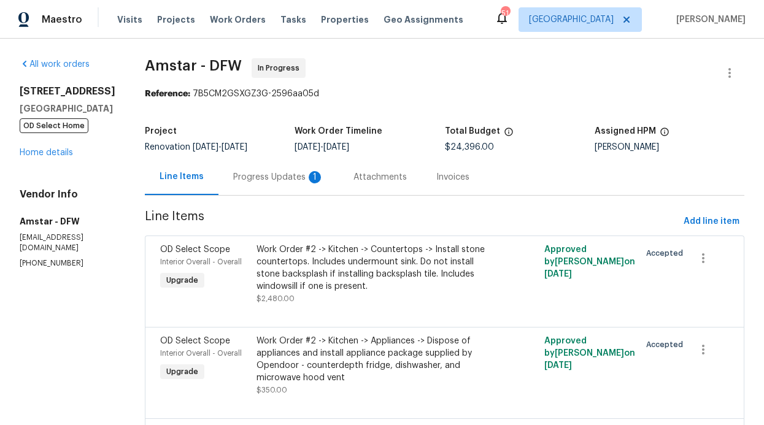
click at [253, 175] on div "Progress Updates 1" at bounding box center [278, 177] width 91 height 12
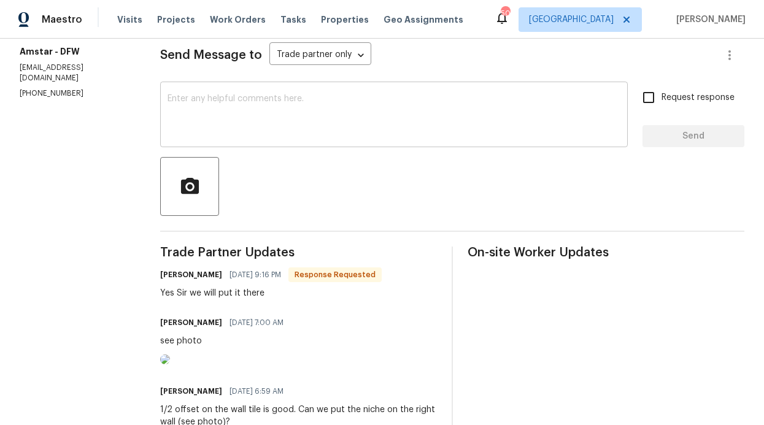
scroll to position [163, 0]
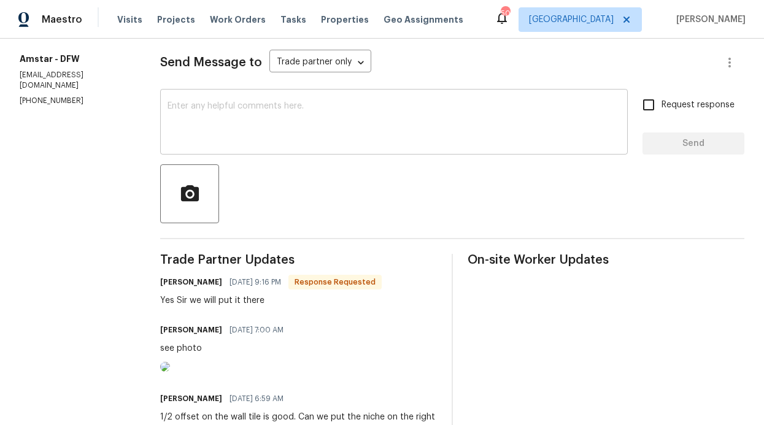
click at [235, 125] on textarea at bounding box center [393, 123] width 453 height 43
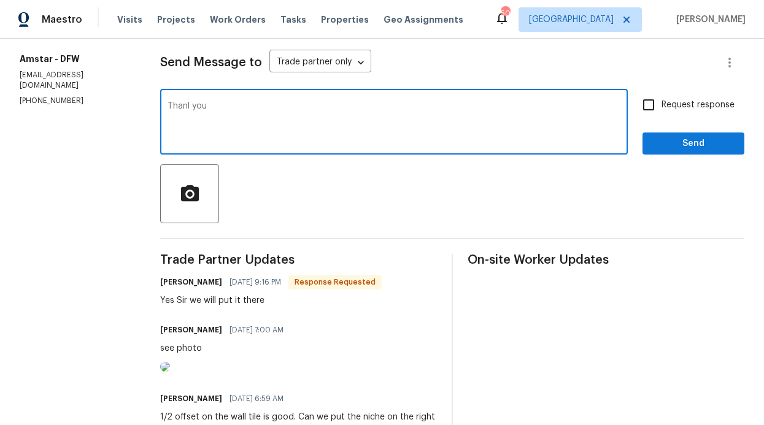
click at [194, 105] on textarea "Thanl you" at bounding box center [393, 123] width 453 height 43
click at [185, 105] on textarea "Thanl you" at bounding box center [393, 123] width 453 height 43
click at [190, 106] on textarea "Thanl you" at bounding box center [393, 123] width 453 height 43
click at [192, 105] on textarea "Thanl you" at bounding box center [393, 123] width 453 height 43
click at [185, 110] on textarea "Thanl you" at bounding box center [393, 123] width 453 height 43
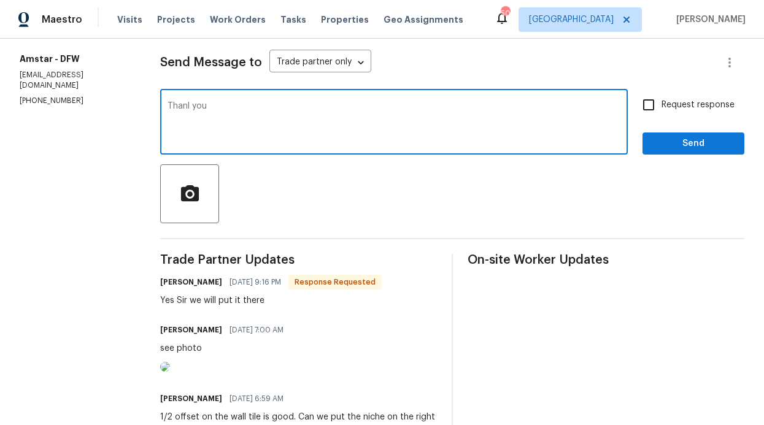
click at [190, 106] on textarea "Thanl you" at bounding box center [393, 123] width 453 height 43
click at [193, 106] on textarea "Thanl you" at bounding box center [393, 123] width 453 height 43
type textarea "Thank you"
drag, startPoint x: 678, startPoint y: 152, endPoint x: 670, endPoint y: 156, distance: 8.2
click at [678, 152] on button "Send" at bounding box center [693, 143] width 102 height 23
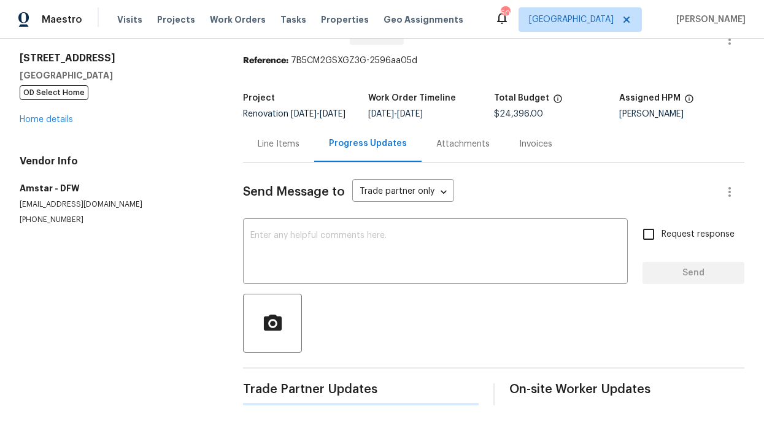
scroll to position [0, 0]
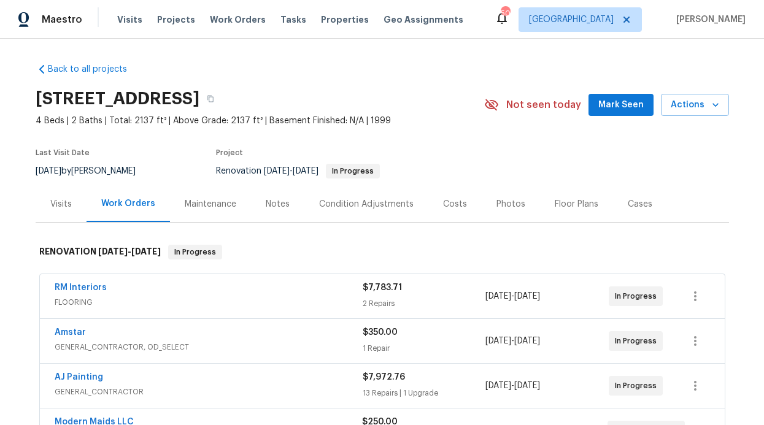
click at [614, 110] on span "Mark Seen" at bounding box center [620, 105] width 45 height 15
click at [83, 293] on span "RM Interiors" at bounding box center [81, 288] width 52 height 12
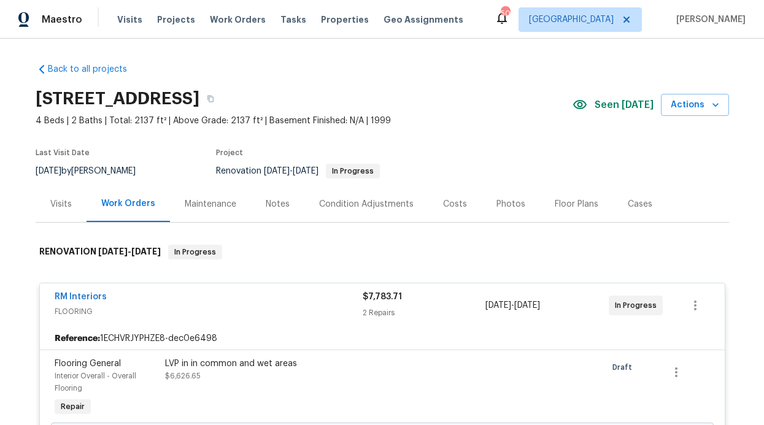
click at [86, 290] on div "RM Interiors FLOORING $7,783.71 2 Repairs 8/18/2025 - 8/26/2025 In Progress" at bounding box center [382, 305] width 684 height 44
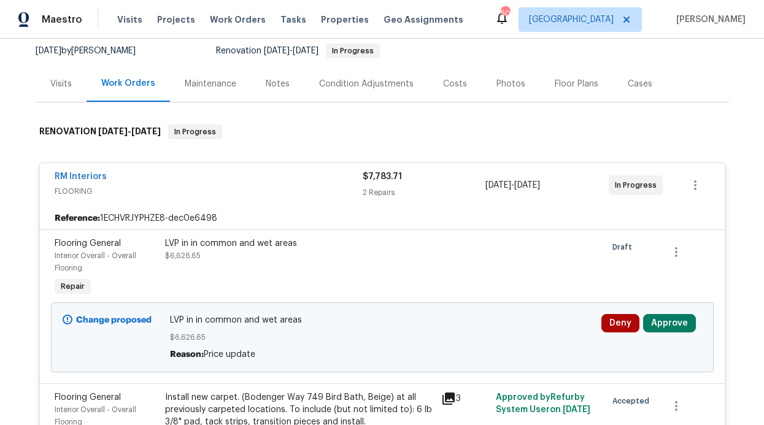
scroll to position [121, 0]
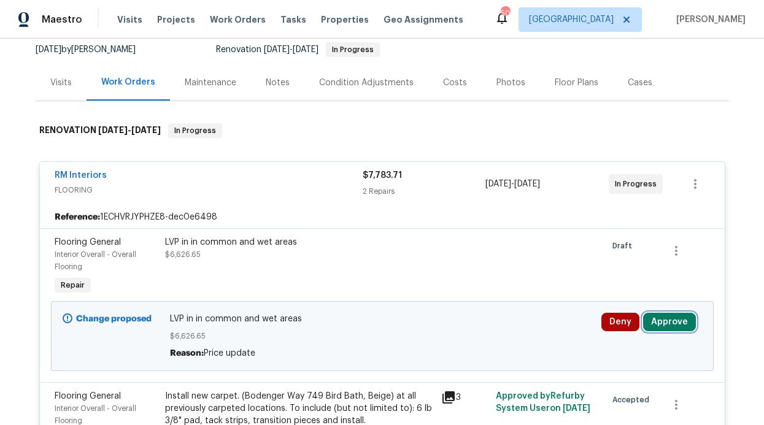
click at [670, 321] on button "Approve" at bounding box center [669, 322] width 53 height 18
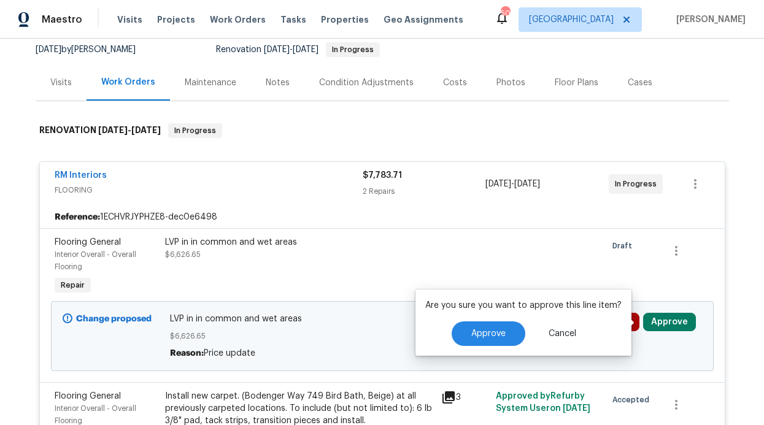
click at [551, 288] on div at bounding box center [547, 266] width 110 height 69
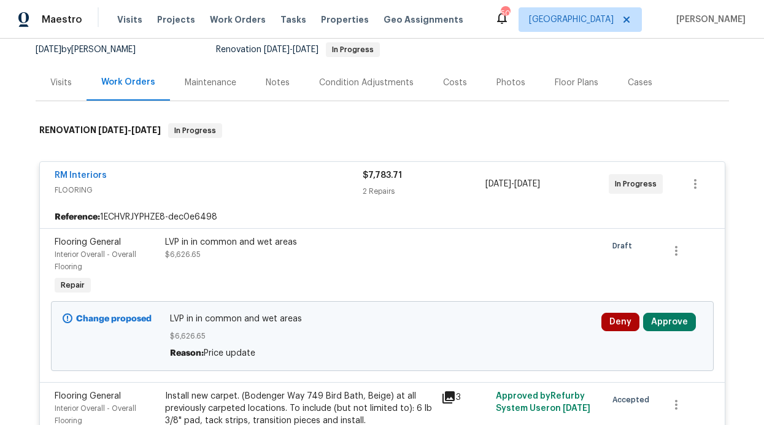
click at [494, 312] on div "LVP in in common and wet areas $6,626.65 Reason: Price update" at bounding box center [381, 336] width 431 height 54
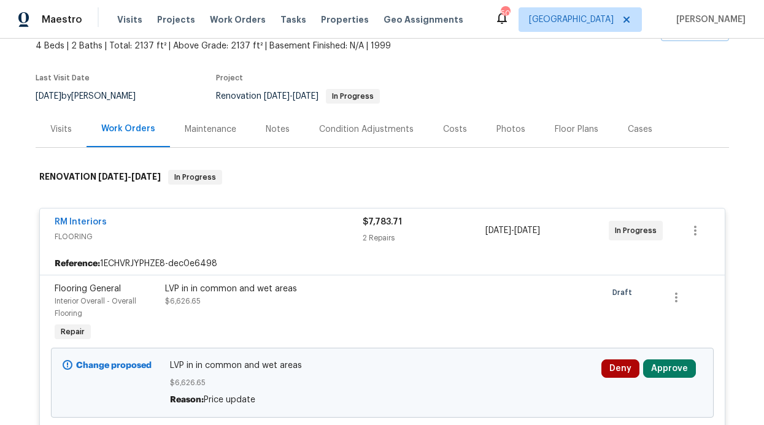
scroll to position [0, 0]
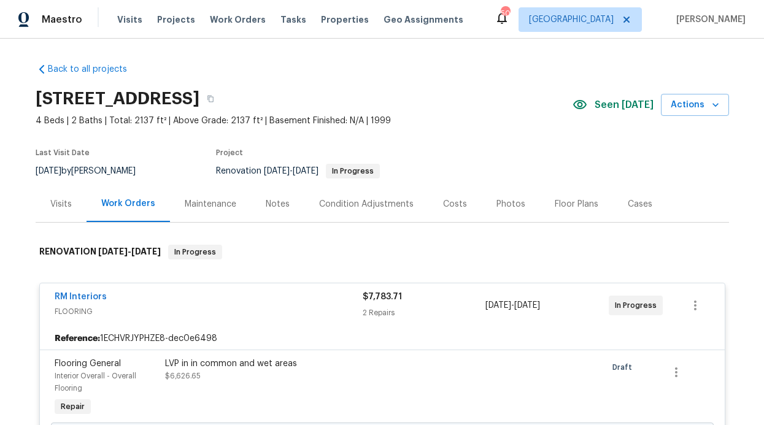
click at [402, 365] on div "LVP in in common and wet areas" at bounding box center [299, 364] width 269 height 12
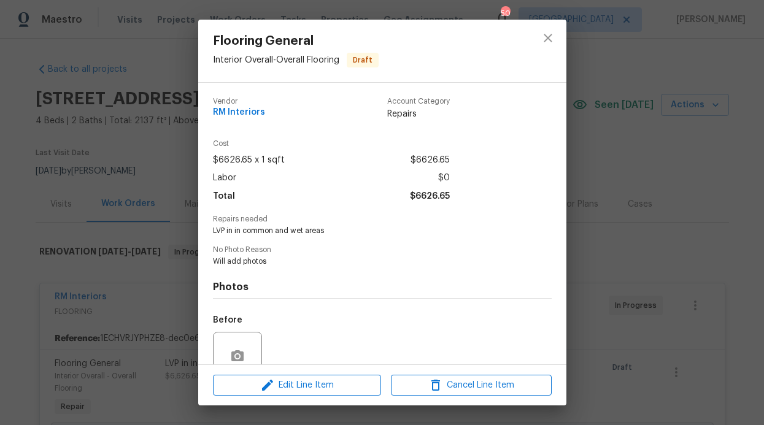
click at [323, 358] on div "Before" at bounding box center [382, 348] width 339 height 80
click at [325, 368] on div "Edit Line Item Cancel Line Item" at bounding box center [382, 385] width 368 height 41
click at [322, 375] on button "Edit Line Item" at bounding box center [297, 385] width 168 height 21
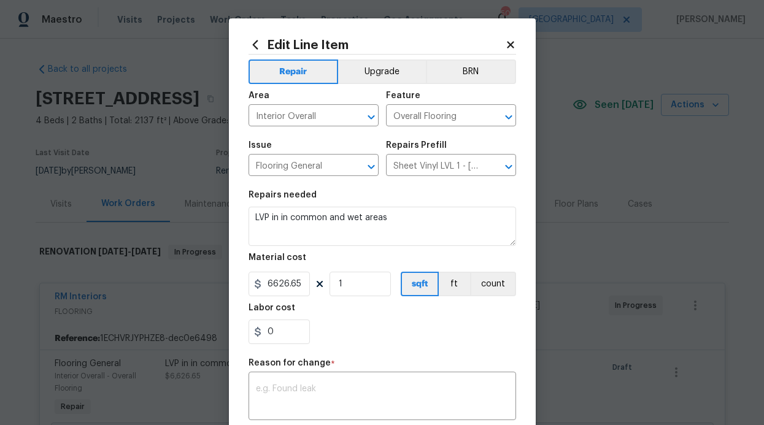
click at [497, 47] on h2 "Edit Line Item" at bounding box center [376, 44] width 256 height 13
click at [508, 43] on icon at bounding box center [510, 44] width 7 height 7
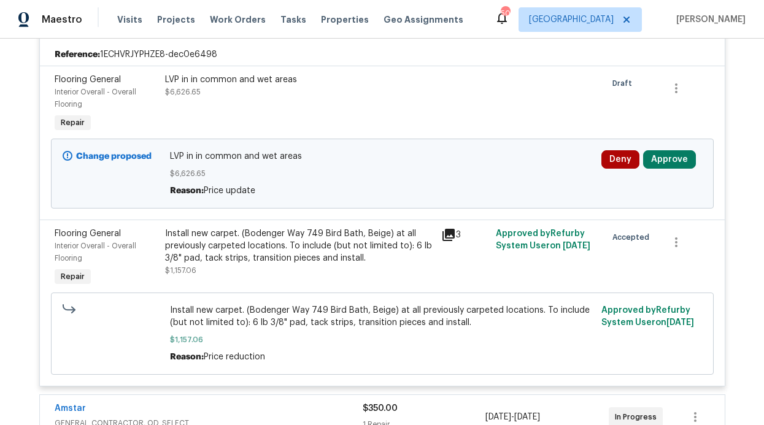
scroll to position [368, 0]
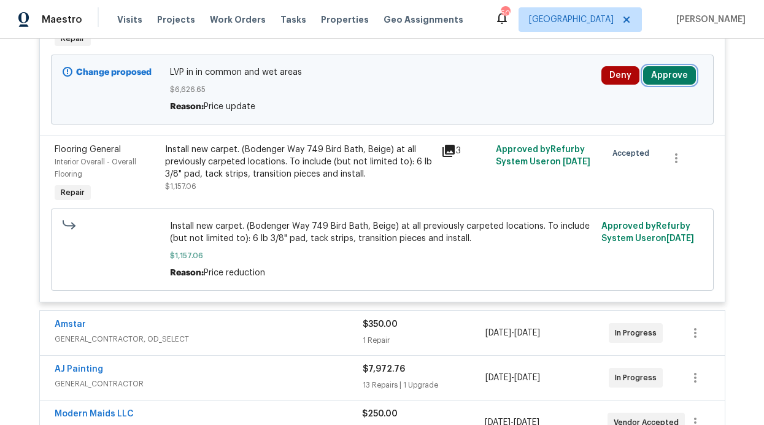
click at [658, 77] on button "Approve" at bounding box center [669, 75] width 53 height 18
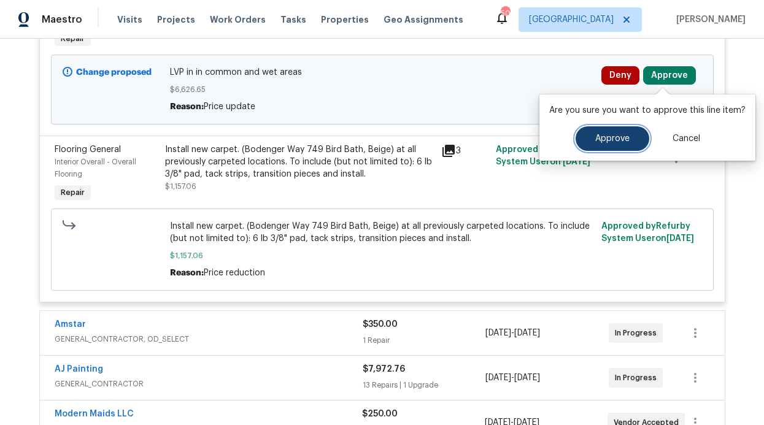
click at [640, 132] on button "Approve" at bounding box center [612, 138] width 74 height 25
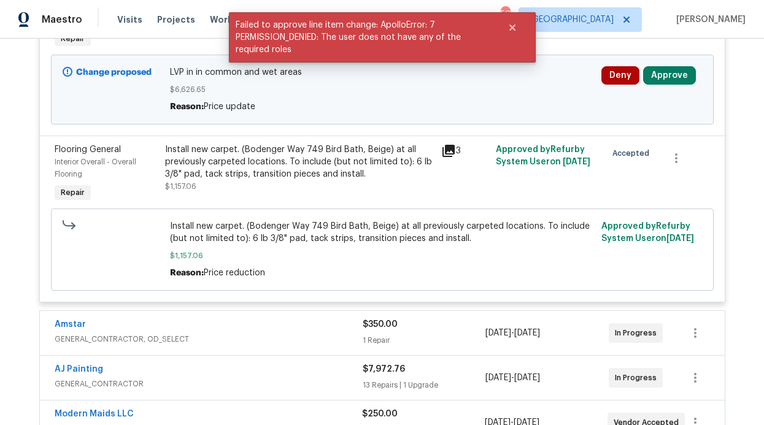
click at [427, 118] on div "Change proposed LVP in in common and wet areas $6,626.65 Reason: Price update D…" at bounding box center [382, 90] width 662 height 70
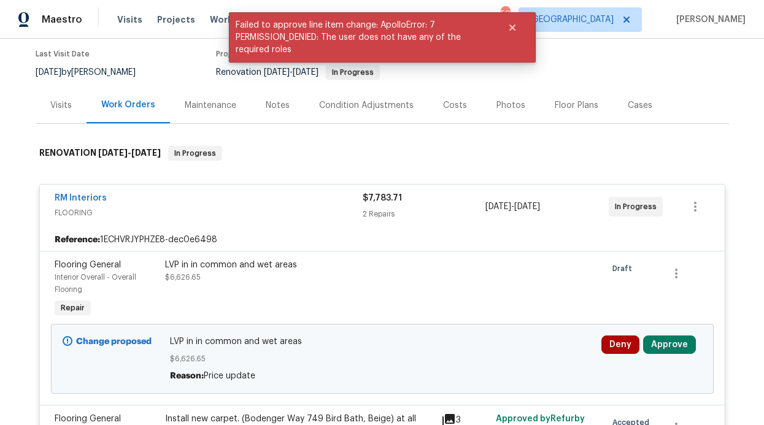
scroll to position [106, 0]
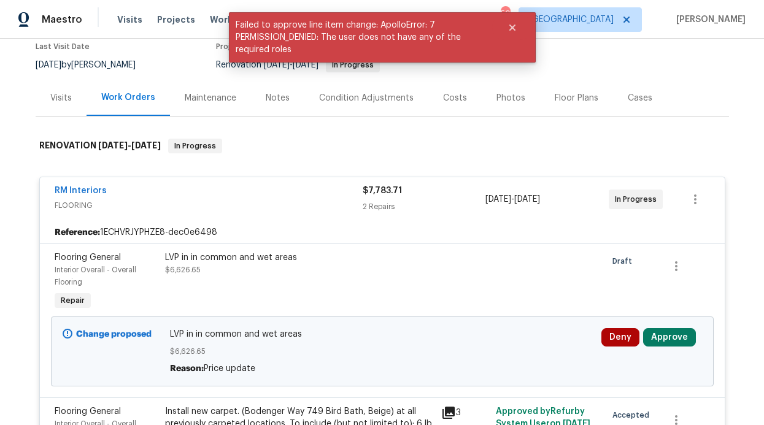
click at [323, 196] on div "RM Interiors" at bounding box center [209, 192] width 308 height 15
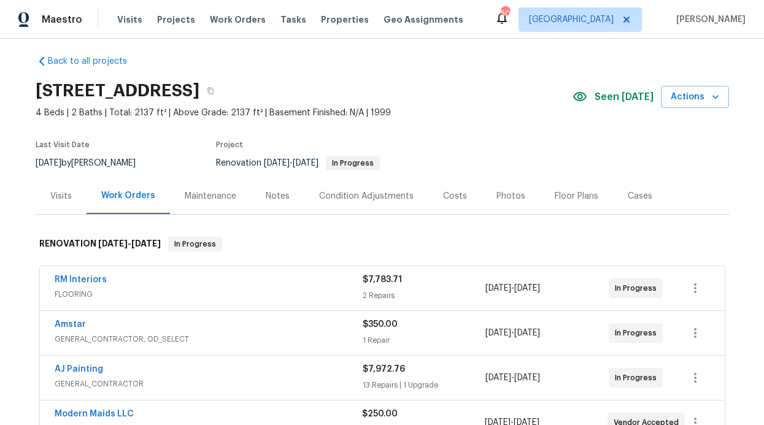
scroll to position [0, 0]
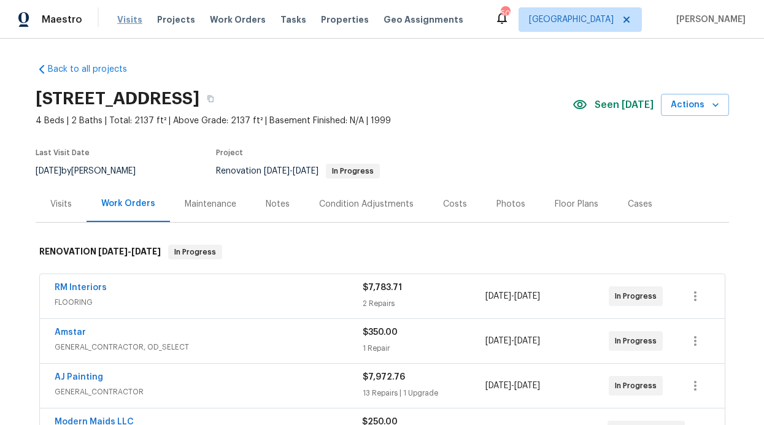
click at [121, 19] on span "Visits" at bounding box center [129, 19] width 25 height 12
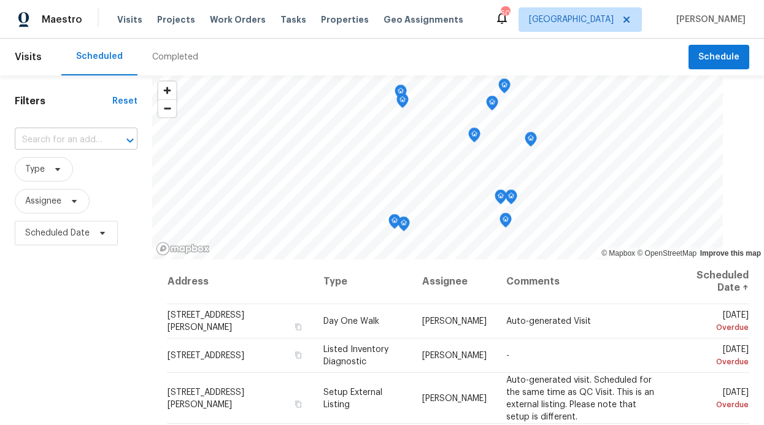
click at [70, 144] on input "text" at bounding box center [59, 140] width 88 height 19
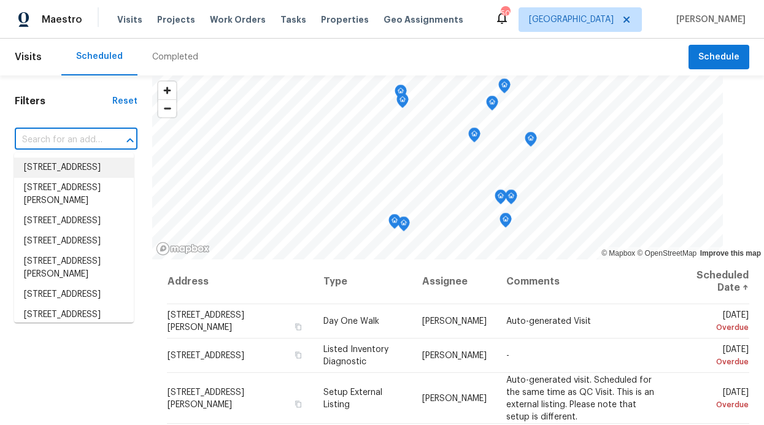
click at [65, 112] on div "Filters Reset ​ Type Assignee Scheduled Date" at bounding box center [76, 337] width 152 height 524
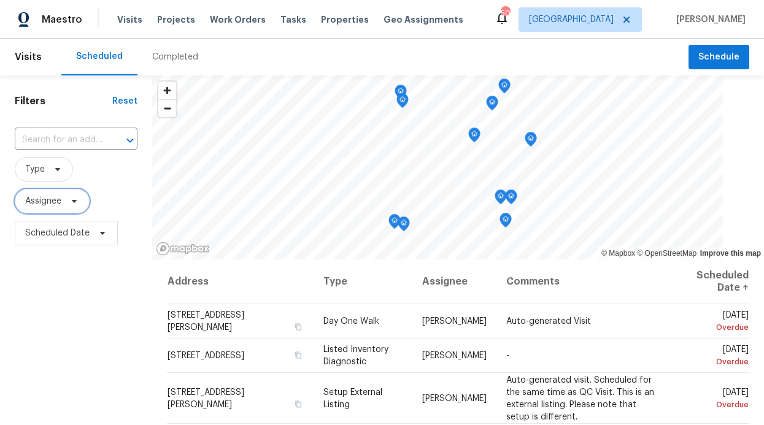
click at [58, 209] on span "Assignee" at bounding box center [52, 201] width 75 height 25
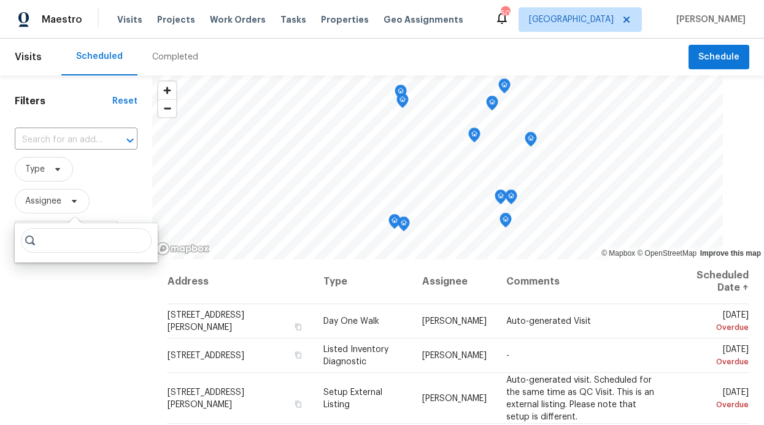
click at [76, 240] on input "search" at bounding box center [86, 240] width 131 height 25
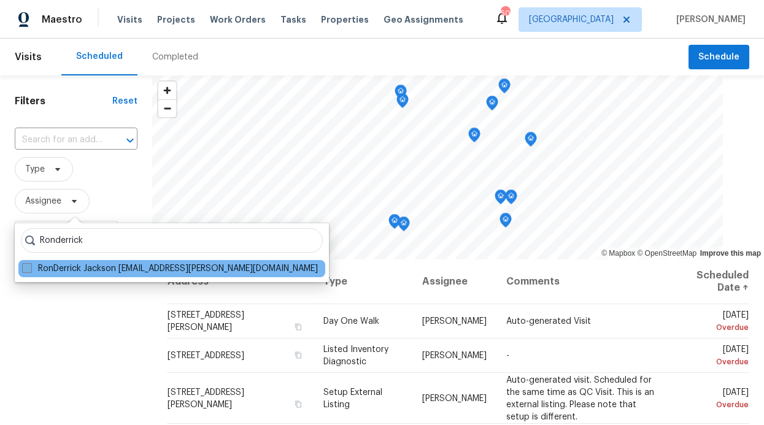
type input "Ronderrick"
click at [51, 265] on label "RonDerrick Jackson ron.jackson@opendoor.com" at bounding box center [170, 268] width 296 height 12
click at [30, 265] on input "RonDerrick Jackson ron.jackson@opendoor.com" at bounding box center [26, 266] width 8 height 8
checkbox input "true"
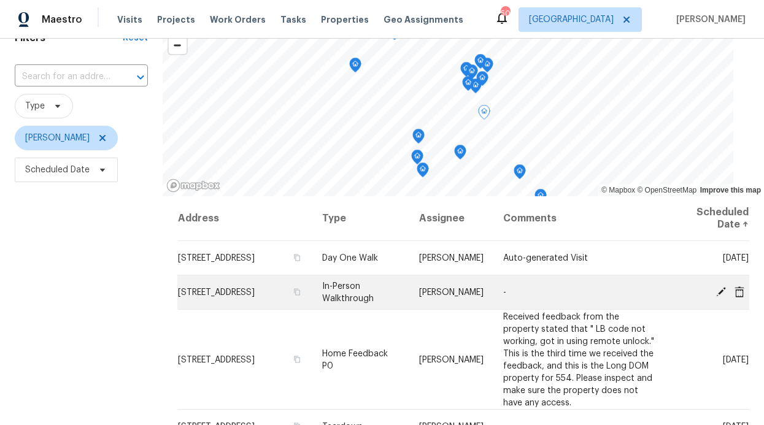
scroll to position [53, 0]
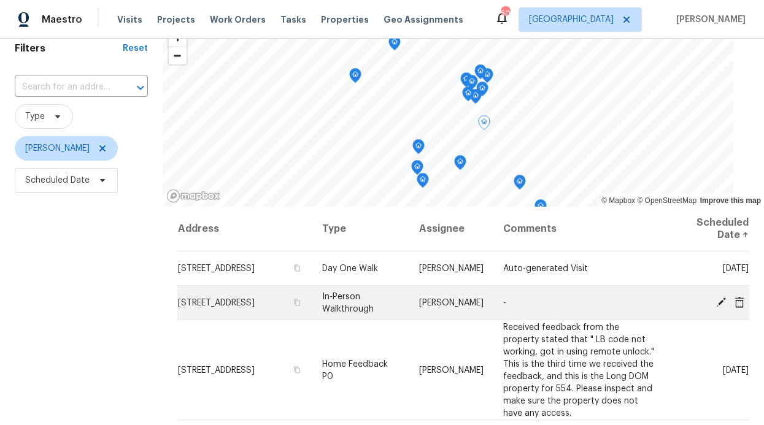
click at [228, 312] on td "[STREET_ADDRESS]" at bounding box center [244, 303] width 135 height 34
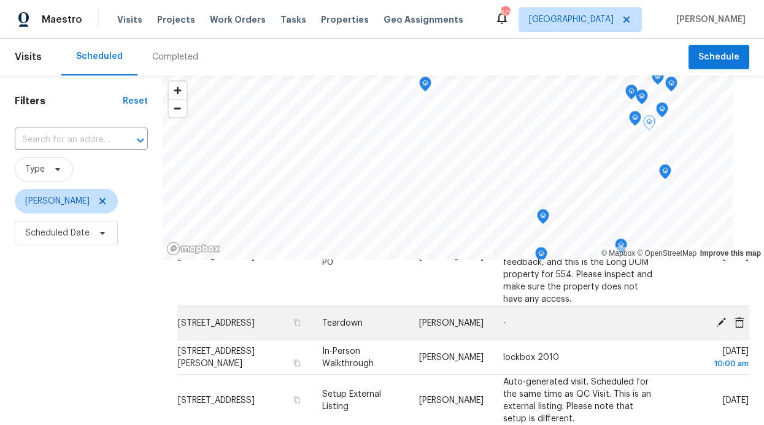
scroll to position [169, 0]
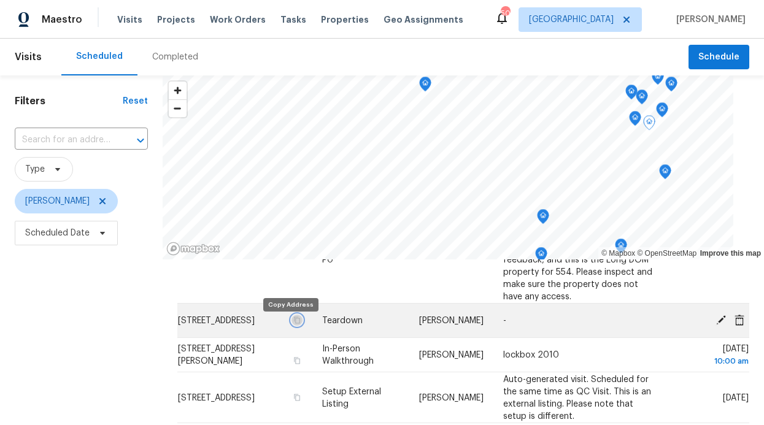
click at [294, 323] on icon "button" at bounding box center [297, 319] width 6 height 7
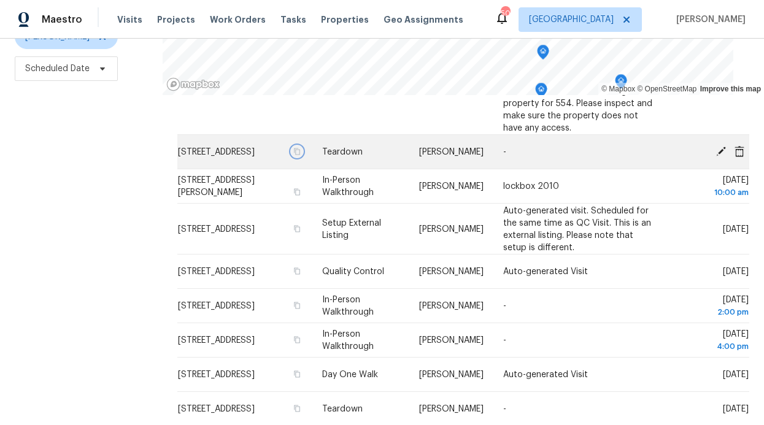
scroll to position [113, 0]
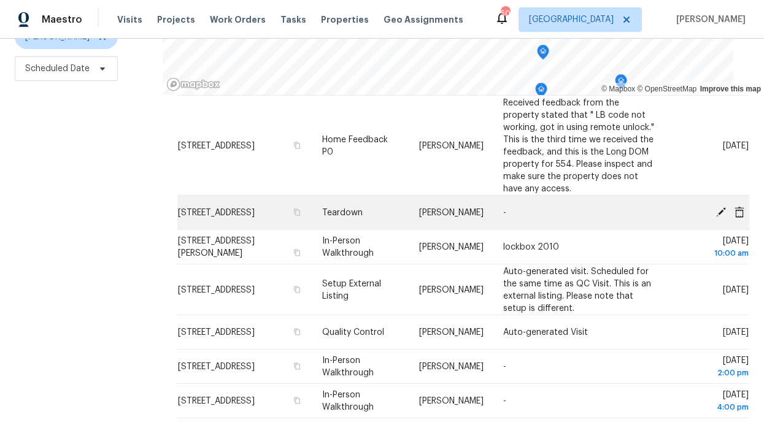
click at [715, 206] on icon at bounding box center [720, 211] width 11 height 11
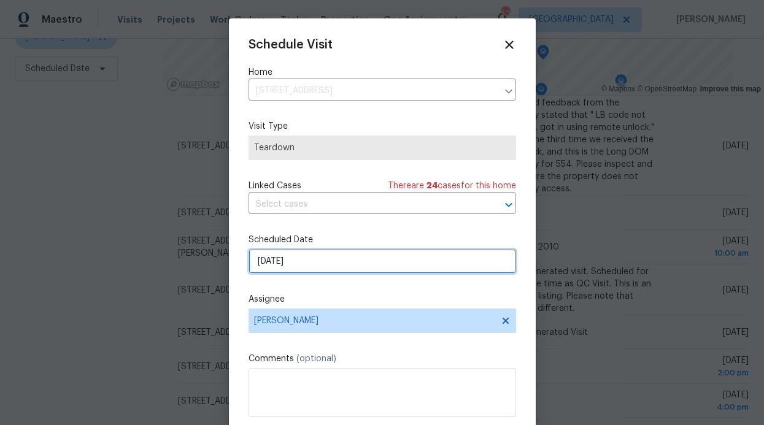
click at [350, 255] on input "[DATE]" at bounding box center [381, 261] width 267 height 25
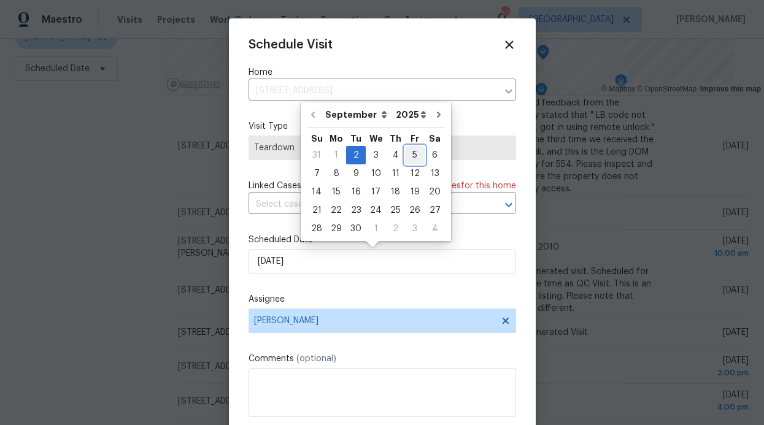
click at [405, 156] on div "5" at bounding box center [415, 155] width 20 height 17
type input "[DATE]"
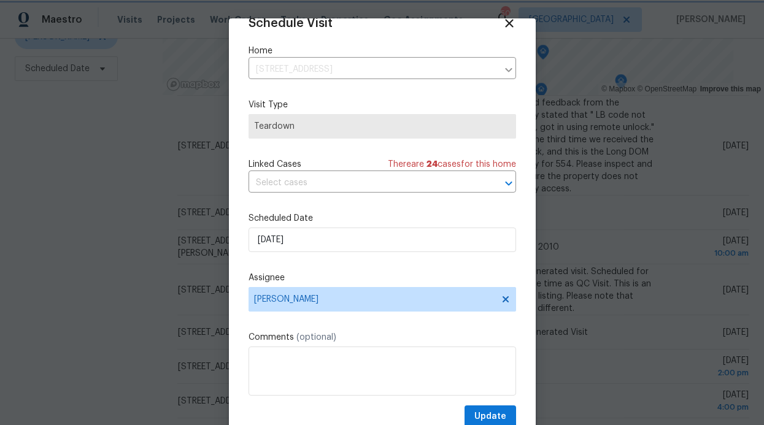
scroll to position [41, 0]
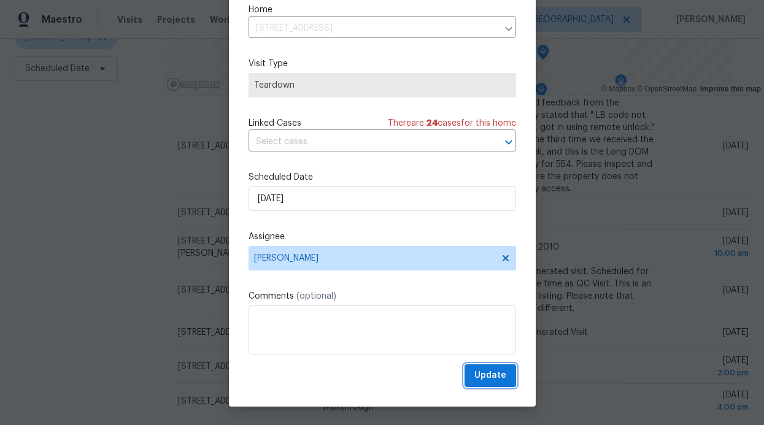
click at [479, 373] on span "Update" at bounding box center [490, 375] width 32 height 15
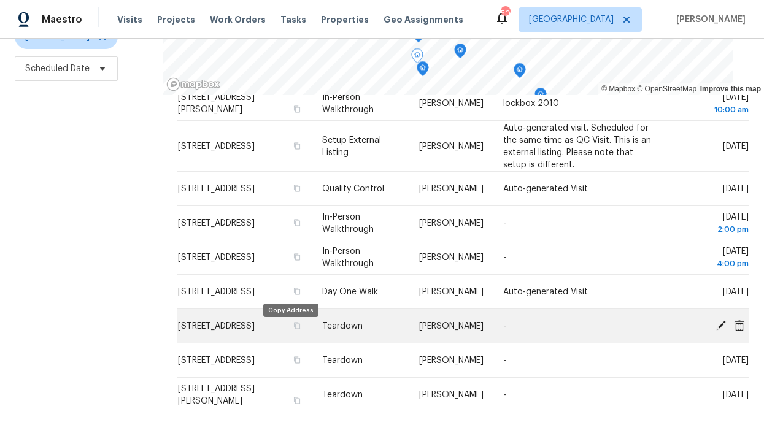
scroll to position [222, 0]
click at [294, 329] on icon "button" at bounding box center [297, 325] width 6 height 7
click at [716, 328] on icon at bounding box center [721, 325] width 10 height 10
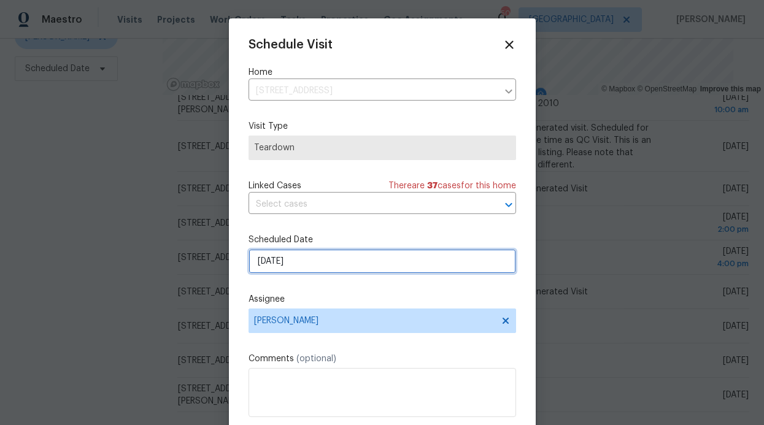
click at [328, 261] on input "[DATE]" at bounding box center [381, 261] width 267 height 25
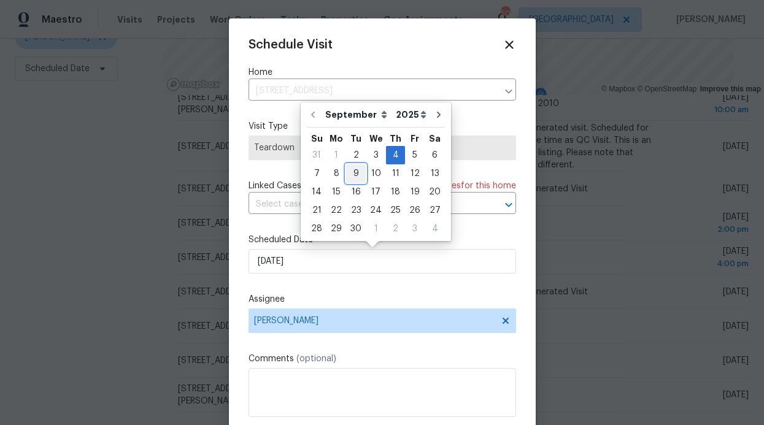
click at [354, 174] on div "9" at bounding box center [356, 173] width 20 height 17
type input "[DATE]"
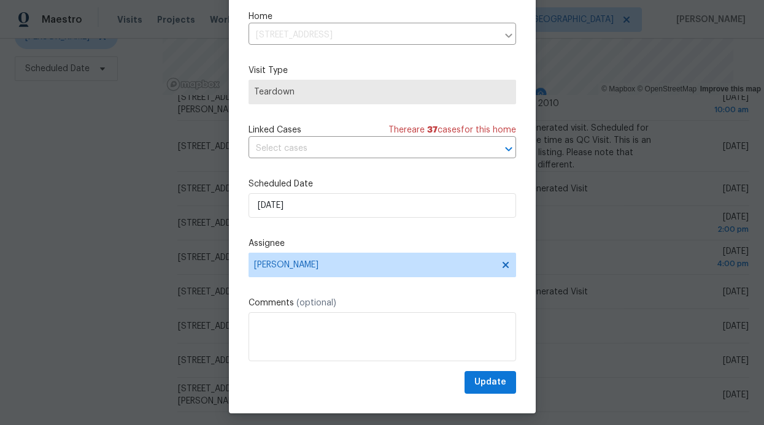
scroll to position [41, 0]
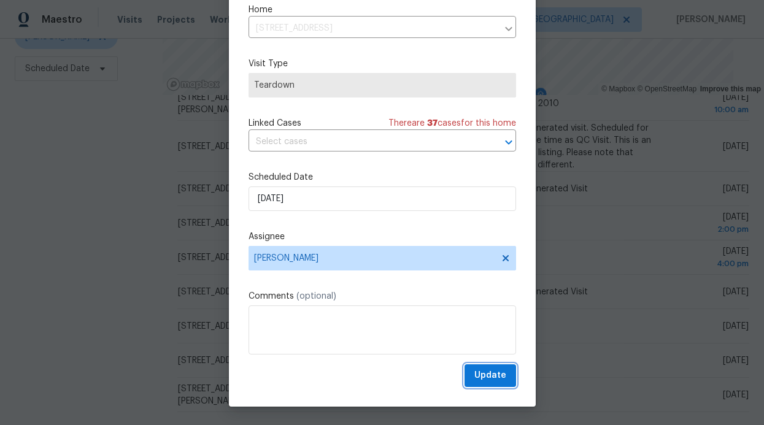
click at [474, 369] on span "Update" at bounding box center [490, 375] width 32 height 15
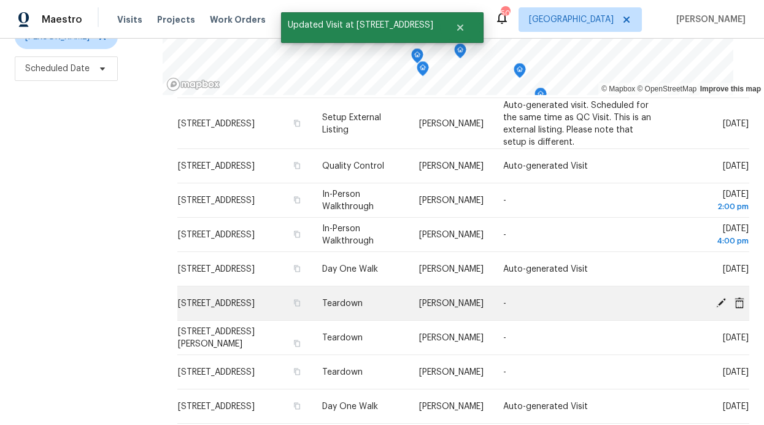
scroll to position [254, 0]
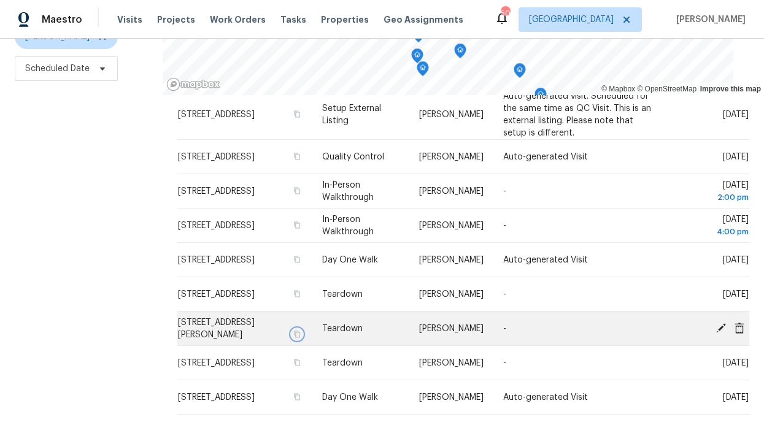
click at [294, 334] on icon "button" at bounding box center [297, 334] width 6 height 7
click at [715, 327] on icon at bounding box center [720, 327] width 11 height 11
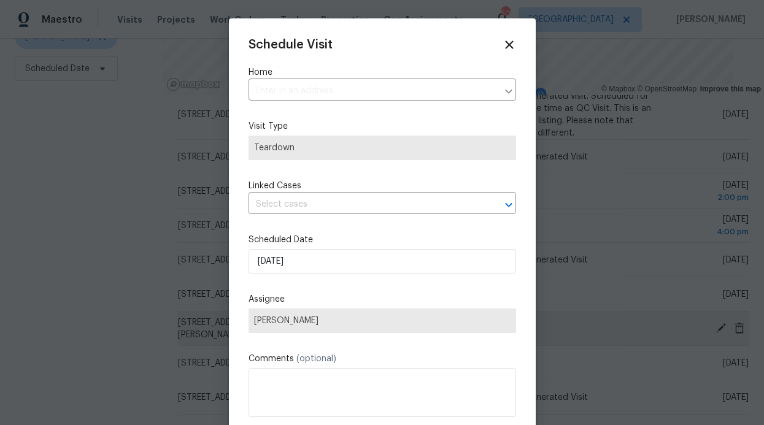
type input "[STREET_ADDRESS][PERSON_NAME]"
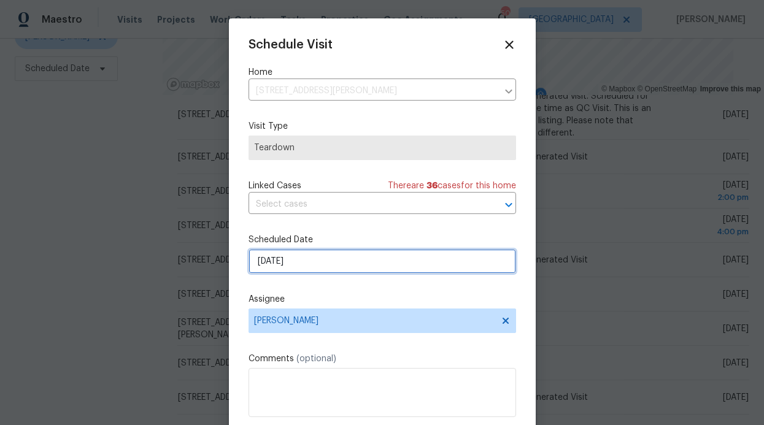
click at [291, 251] on input "[DATE]" at bounding box center [381, 261] width 267 height 25
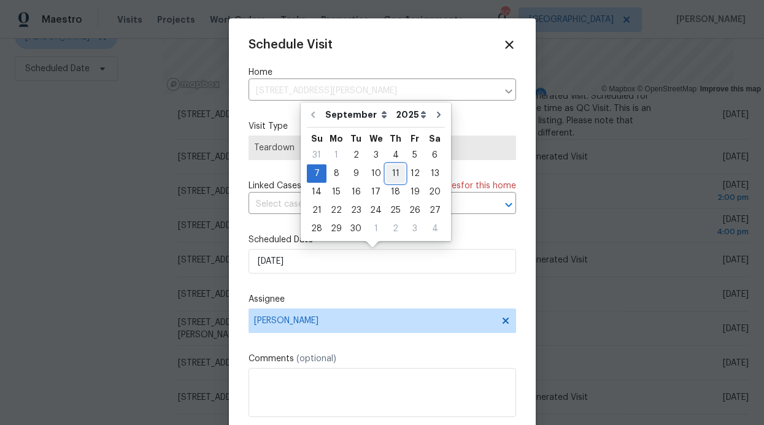
click at [388, 172] on div "11" at bounding box center [395, 173] width 19 height 17
type input "[DATE]"
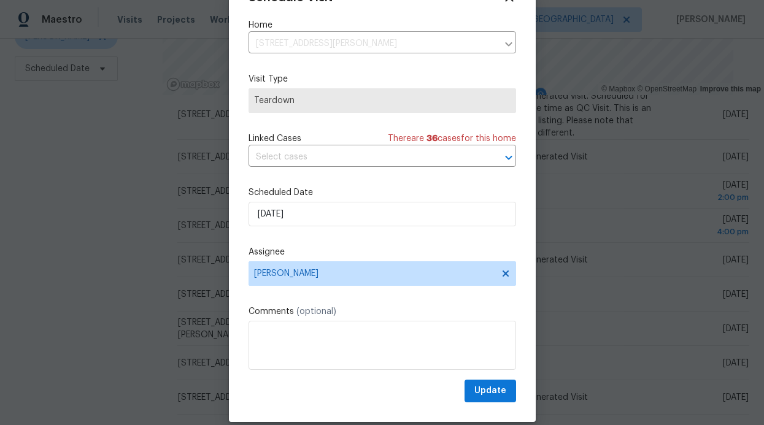
scroll to position [41, 0]
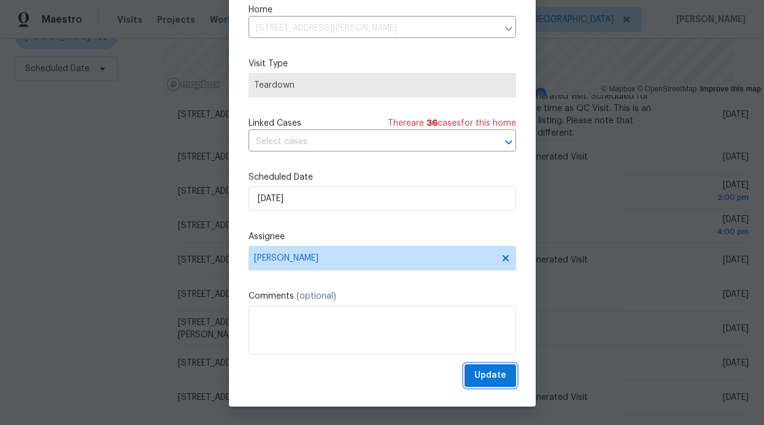
click at [489, 375] on span "Update" at bounding box center [490, 375] width 32 height 15
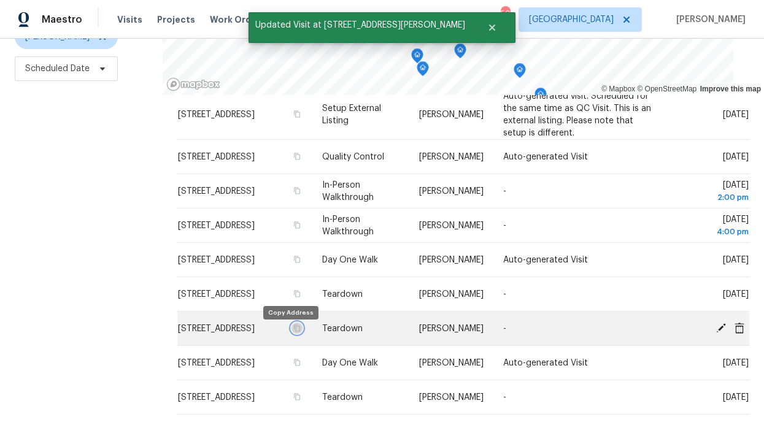
click at [293, 332] on icon "button" at bounding box center [296, 327] width 7 height 7
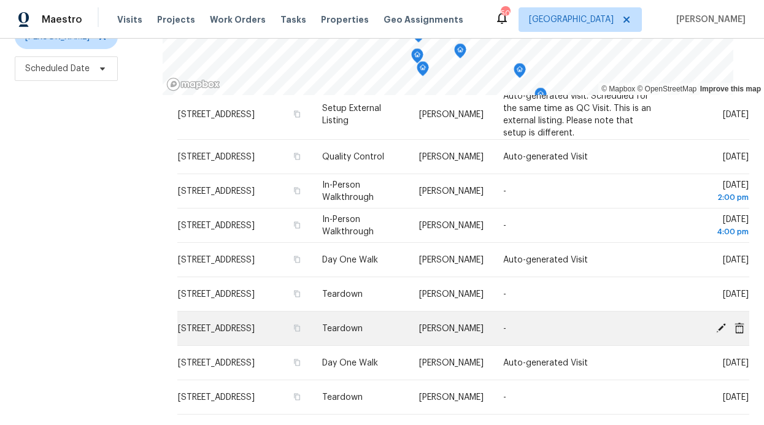
click at [716, 329] on icon at bounding box center [721, 328] width 10 height 10
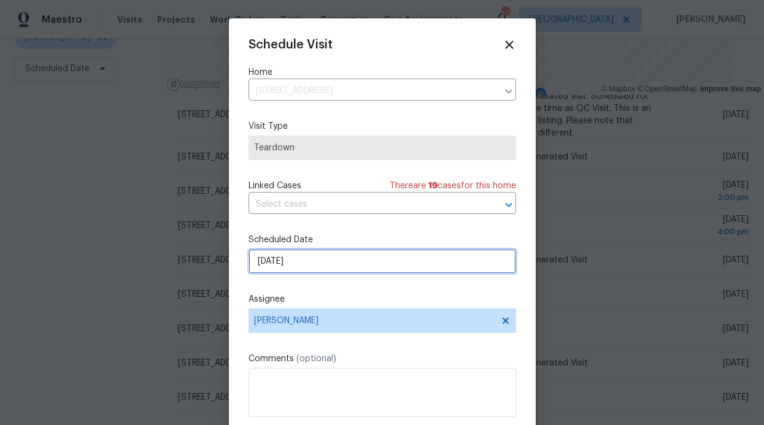
click at [367, 268] on input "[DATE]" at bounding box center [381, 261] width 267 height 25
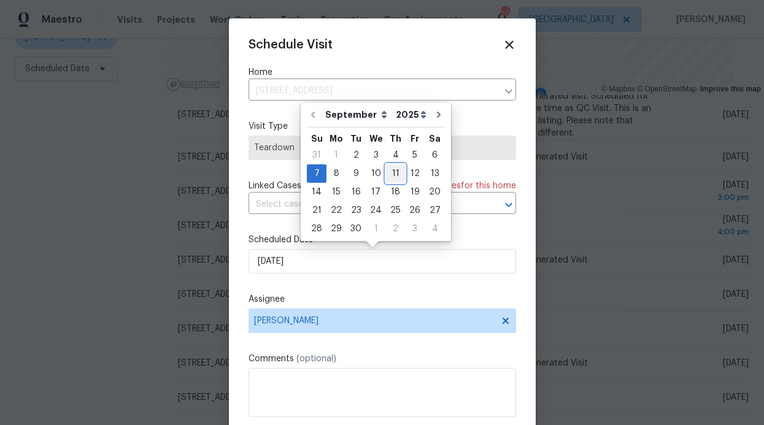
click at [388, 173] on div "11" at bounding box center [395, 173] width 19 height 17
type input "[DATE]"
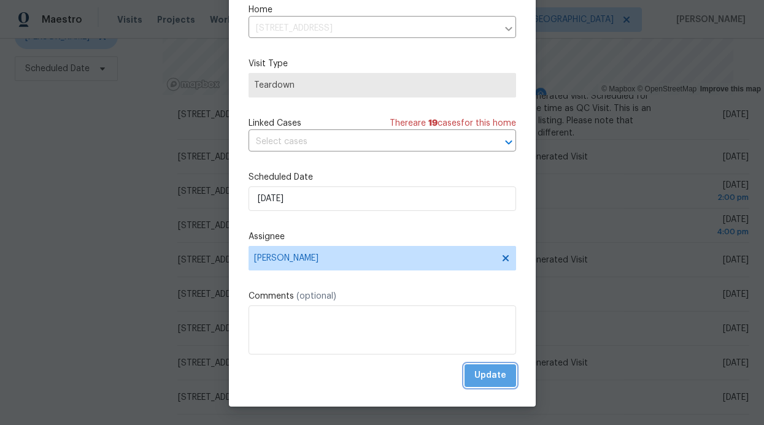
click at [492, 369] on button "Update" at bounding box center [490, 375] width 52 height 23
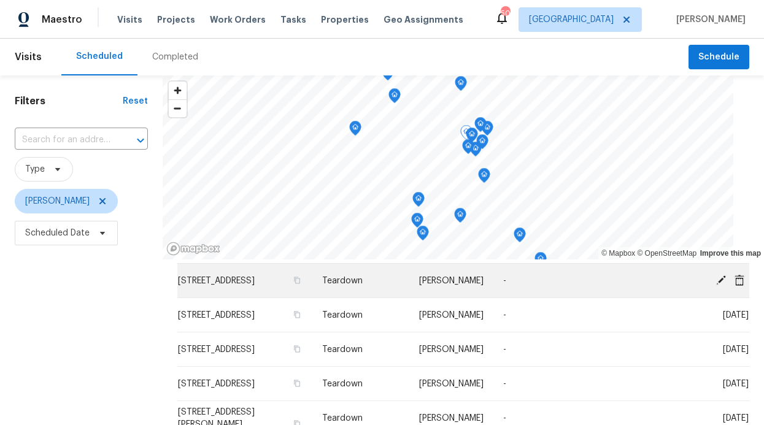
scroll to position [506, 0]
